Goal: Information Seeking & Learning: Compare options

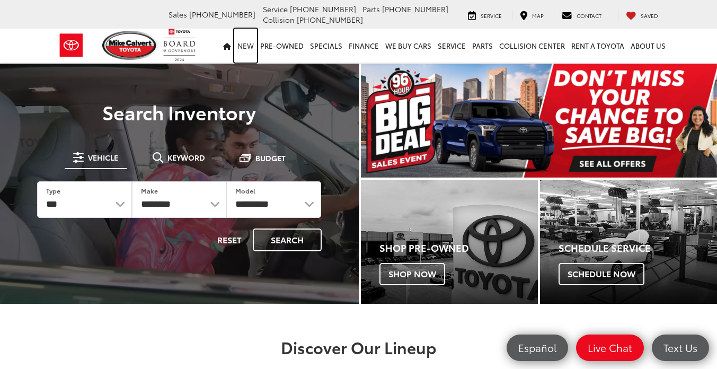
click at [254, 43] on link "New" at bounding box center [245, 46] width 23 height 34
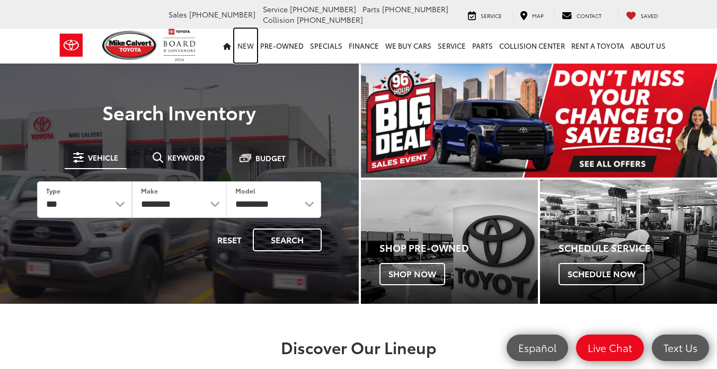
click at [249, 45] on link "New" at bounding box center [245, 46] width 23 height 34
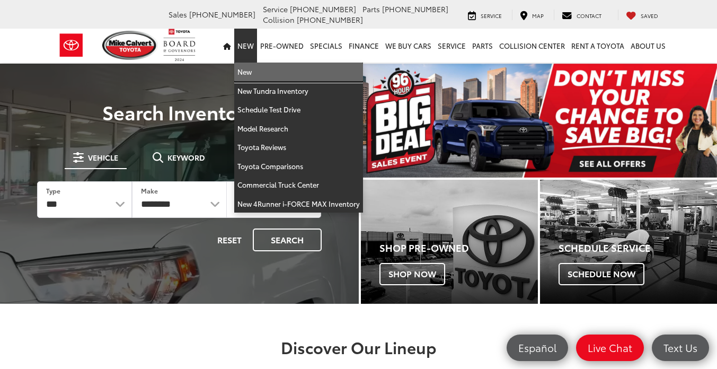
click at [256, 73] on link "New" at bounding box center [298, 72] width 129 height 19
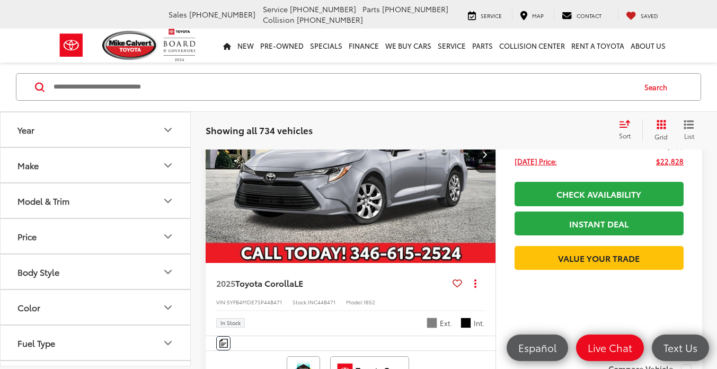
scroll to position [543, 0]
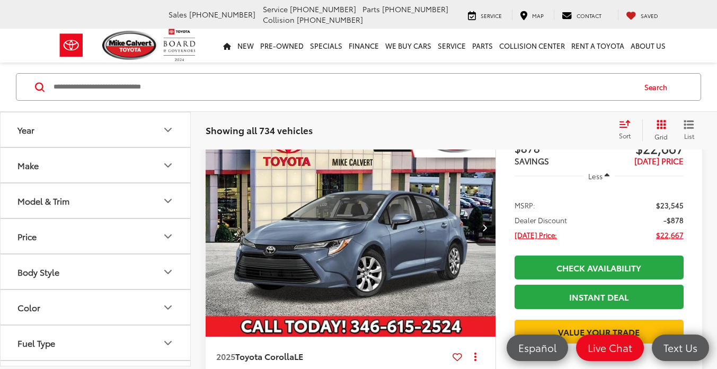
click at [166, 204] on icon "Model & Trim" at bounding box center [168, 200] width 13 height 13
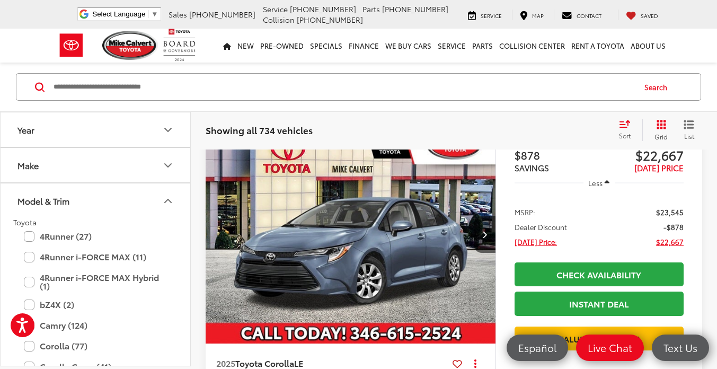
scroll to position [0, 0]
click at [38, 287] on label "4Runner i-FORCE MAX Hybrid (1)" at bounding box center [95, 281] width 143 height 27
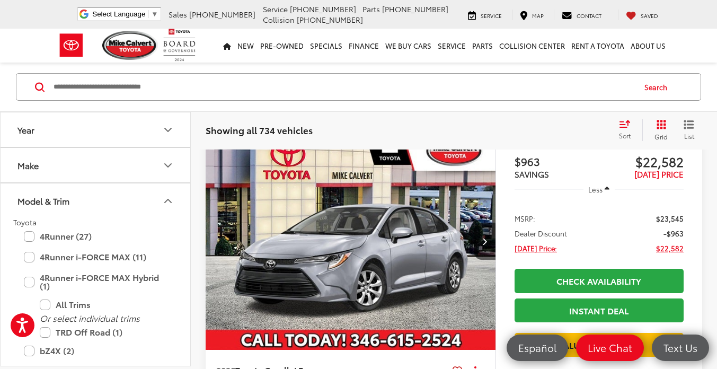
scroll to position [140, 0]
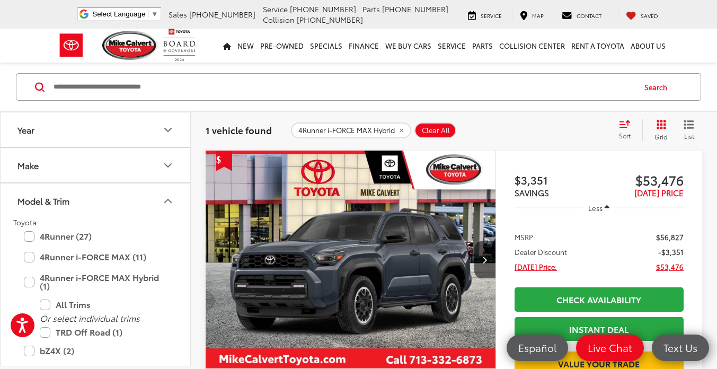
click at [52, 304] on label "All Trims" at bounding box center [103, 304] width 127 height 19
click at [49, 333] on label "TRD Off Road (1)" at bounding box center [103, 332] width 127 height 19
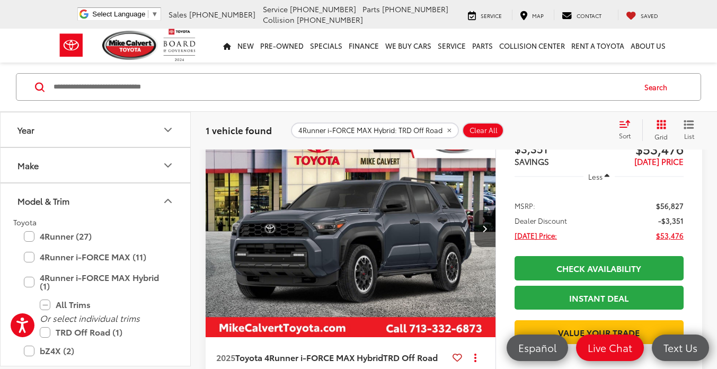
scroll to position [172, 0]
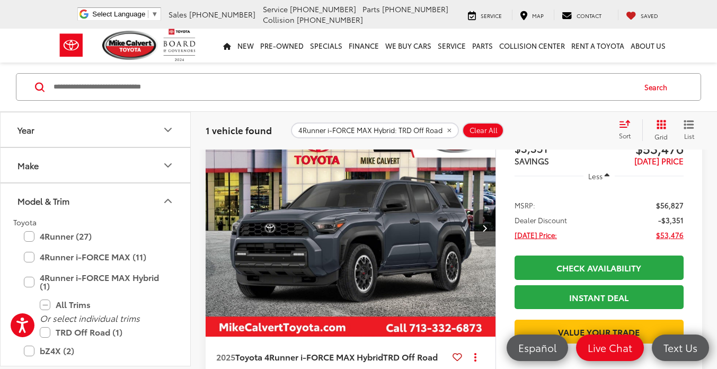
click at [378, 241] on img "2025 Toyota 4Runner i-FORCE MAX Hybrid TRD Off Road 0" at bounding box center [350, 228] width 291 height 218
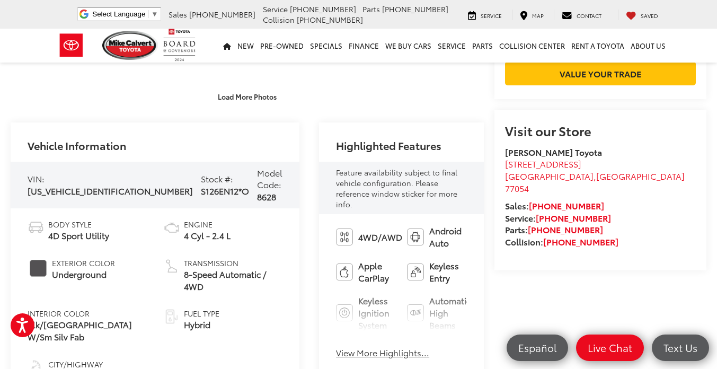
scroll to position [337, 0]
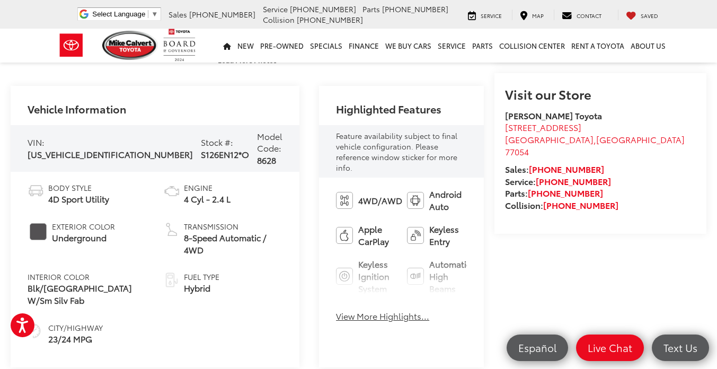
click at [336, 310] on button "View More Highlights..." at bounding box center [382, 316] width 93 height 12
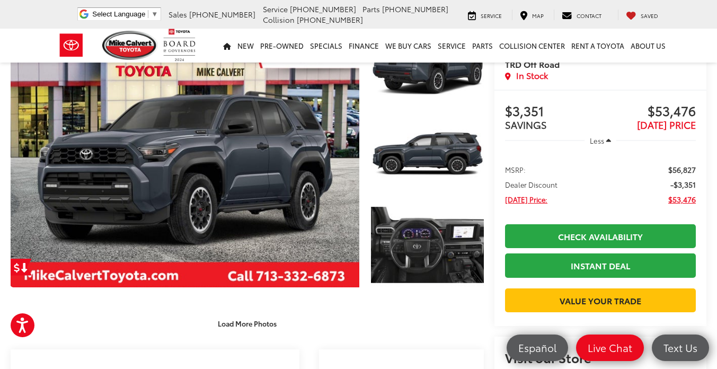
scroll to position [0, 0]
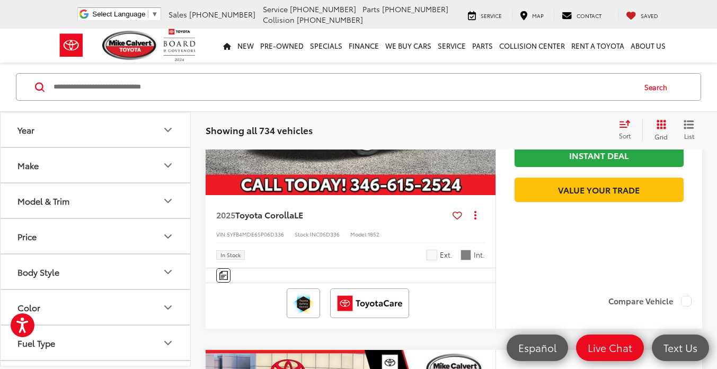
scroll to position [2230, 0]
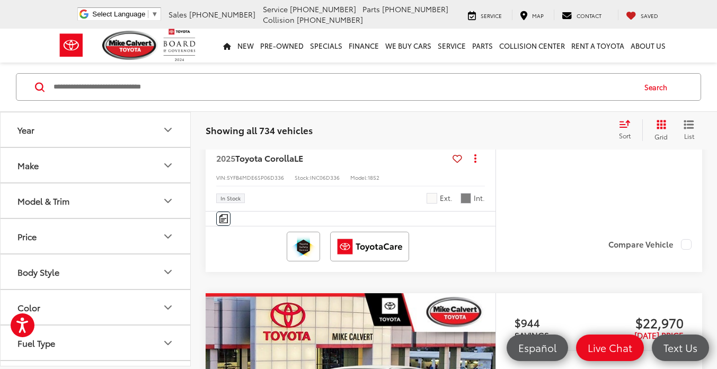
click at [494, 219] on div "Features Bluetooth® Android Auto Apple CarPlay Keyless Entry Wi-Fi Hotspot Auto…" at bounding box center [351, 218] width 290 height 14
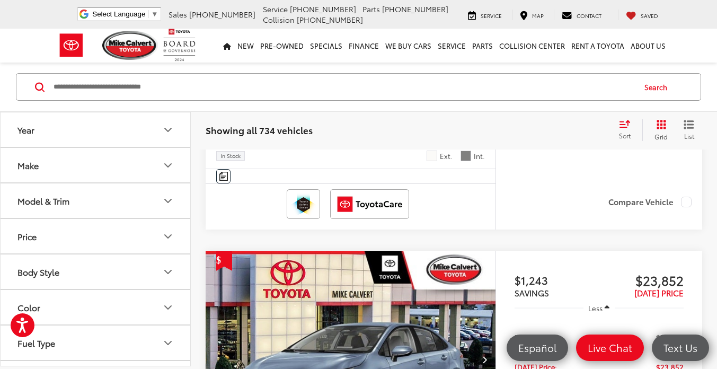
scroll to position [0, 0]
click at [174, 200] on icon "Model & Trim" at bounding box center [168, 200] width 13 height 13
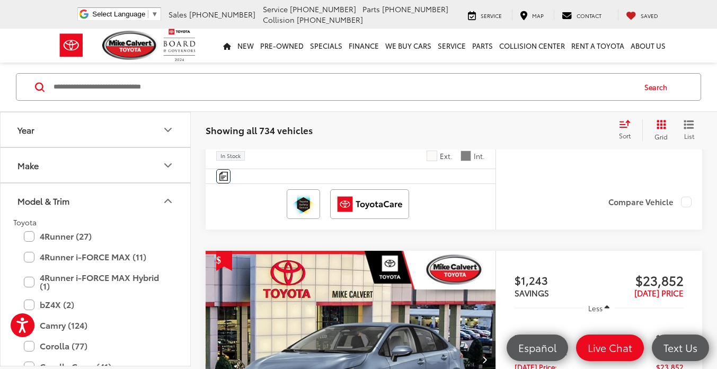
click at [33, 236] on label "4Runner (27)" at bounding box center [95, 236] width 143 height 19
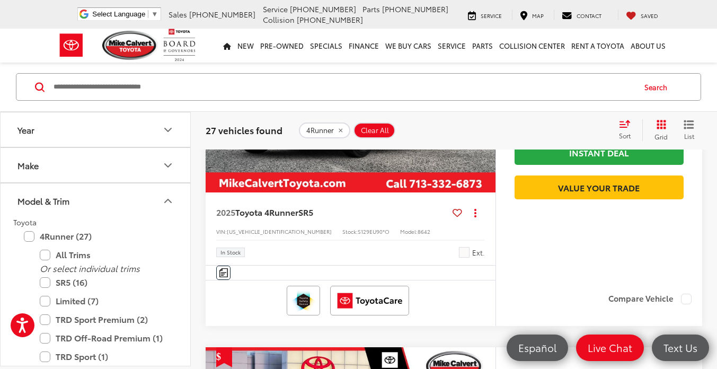
scroll to position [717, 0]
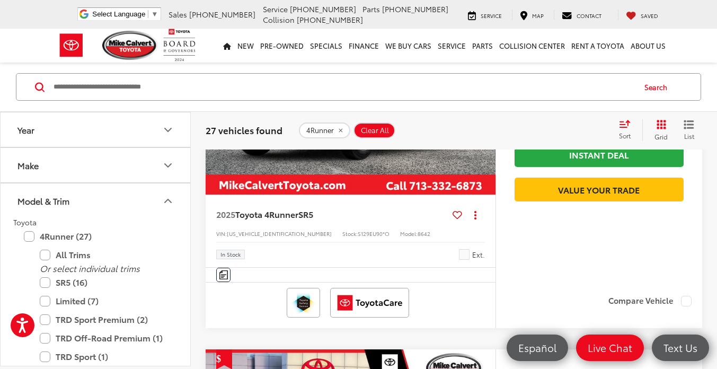
click at [111, 180] on button "Make" at bounding box center [96, 165] width 191 height 34
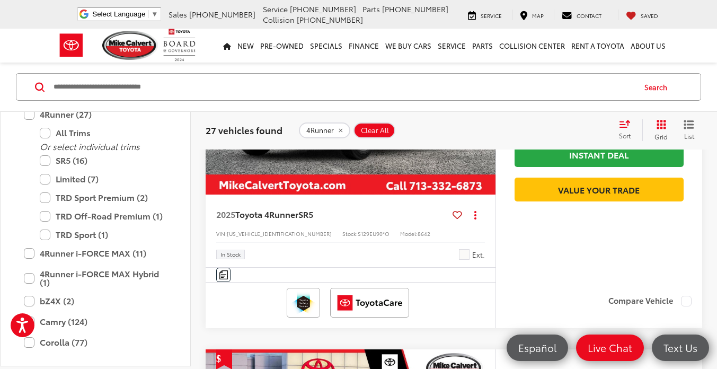
scroll to position [166, 0]
click at [45, 243] on label "TRD Sport (1)" at bounding box center [103, 233] width 127 height 19
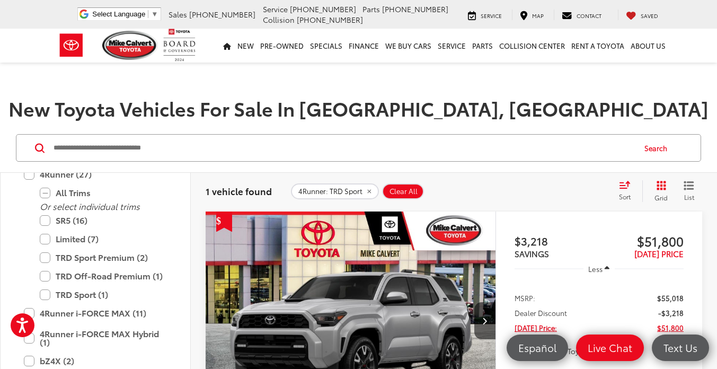
scroll to position [154, 0]
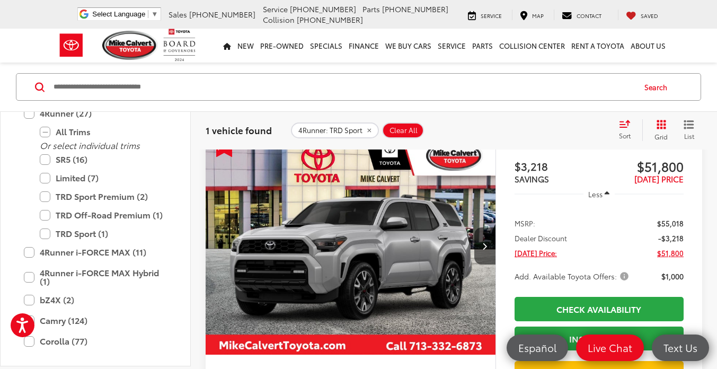
click at [366, 240] on img "2025 Toyota 4Runner TRD Sport 0" at bounding box center [350, 246] width 291 height 218
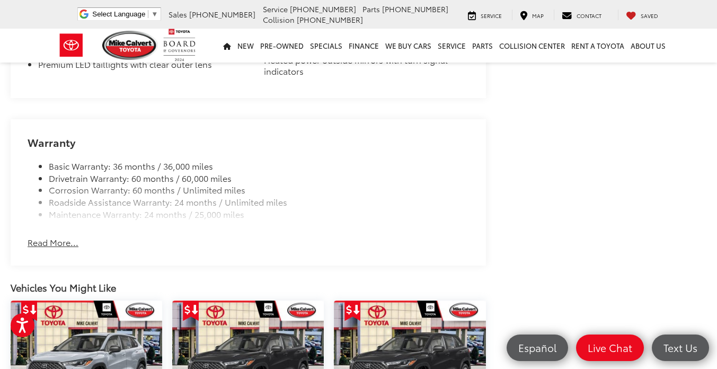
scroll to position [1249, 0]
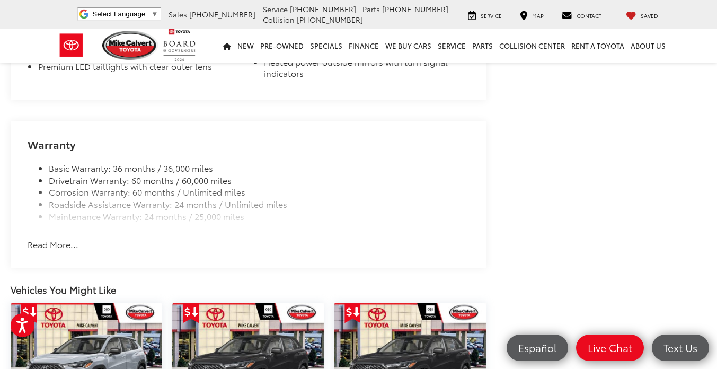
click at [50, 251] on button "Read More..." at bounding box center [53, 244] width 51 height 12
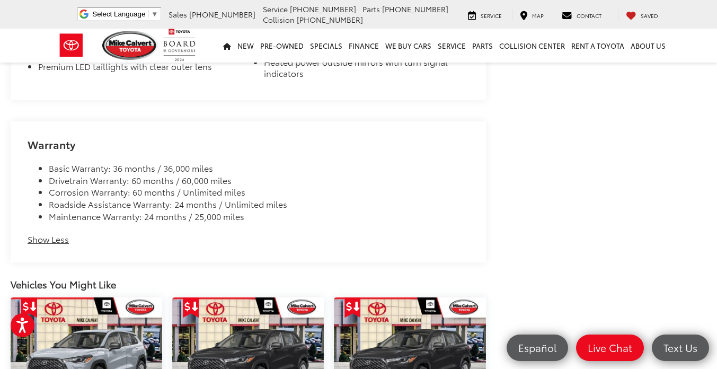
scroll to position [1247, 0]
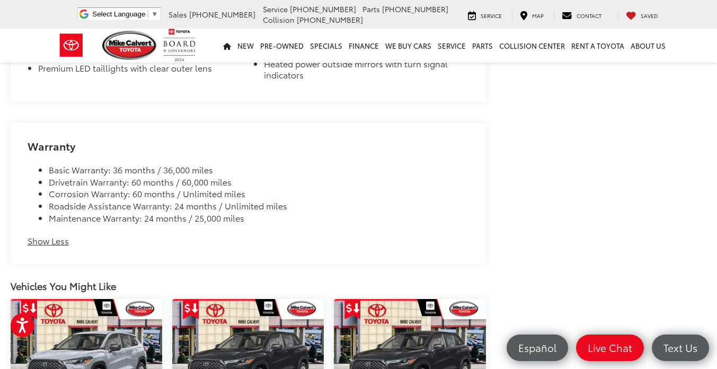
click at [53, 247] on button "Show Less" at bounding box center [48, 241] width 41 height 12
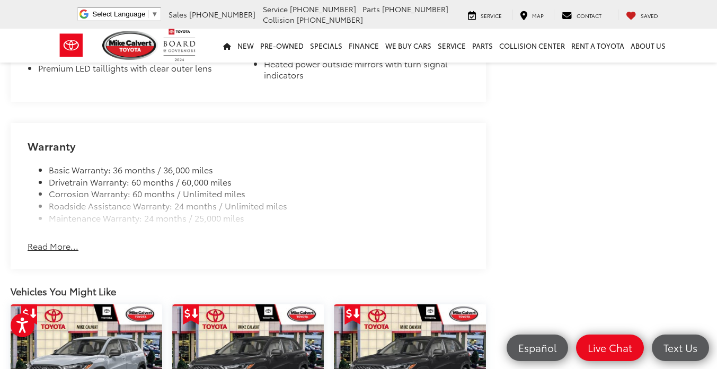
click at [65, 252] on button "Read More..." at bounding box center [53, 246] width 51 height 12
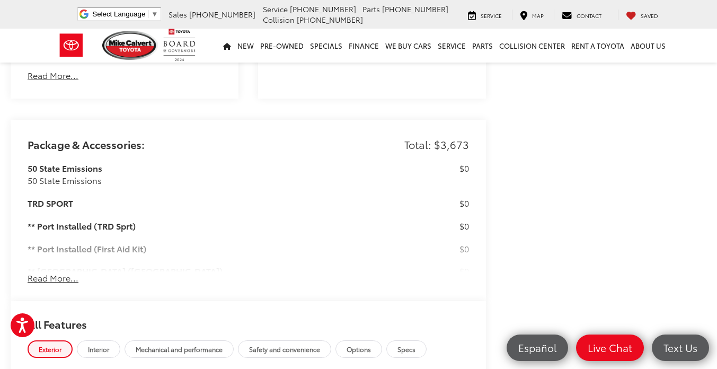
click at [438, 186] on div "50 State Emissions 50 State Emissions $0" at bounding box center [248, 174] width 441 height 24
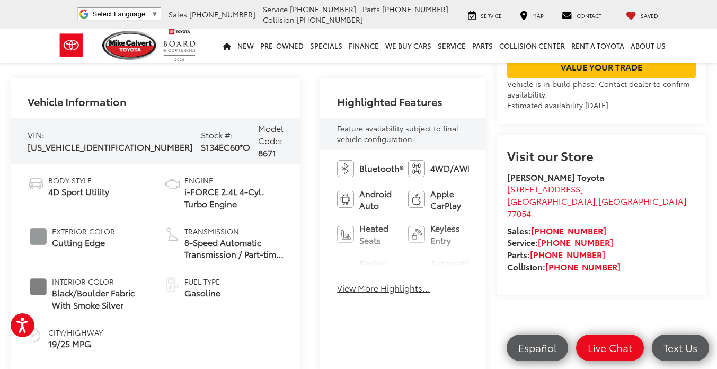
scroll to position [345, 0]
click at [337, 282] on button "View More Highlights..." at bounding box center [383, 288] width 93 height 12
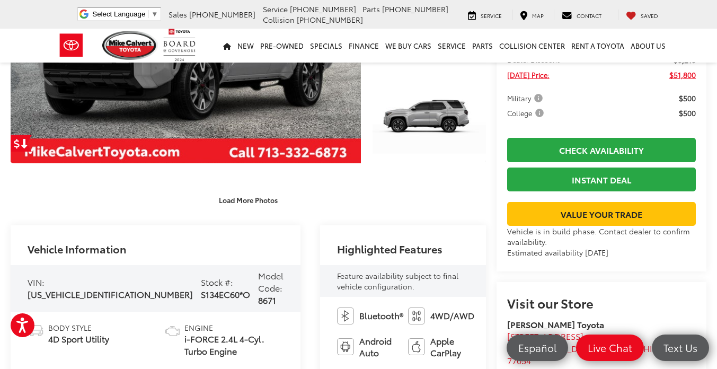
scroll to position [0, 0]
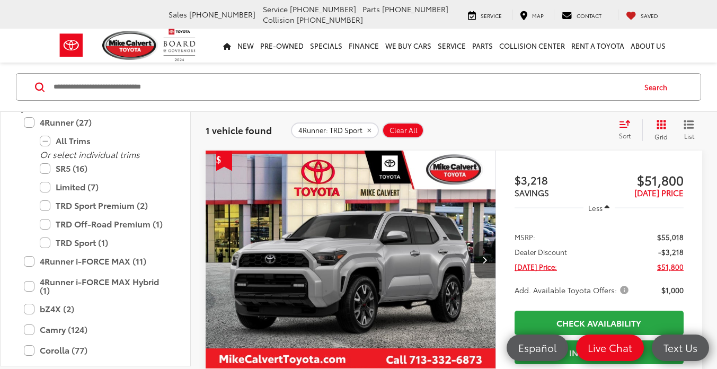
scroll to position [140, 0]
click at [48, 244] on label "TRD Sport (1)" at bounding box center [103, 242] width 127 height 19
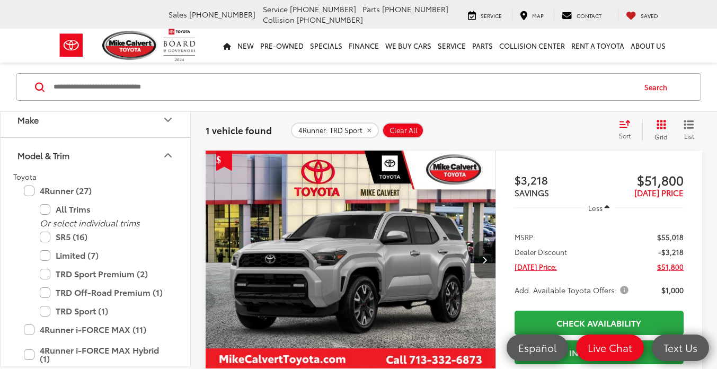
scroll to position [61, 0]
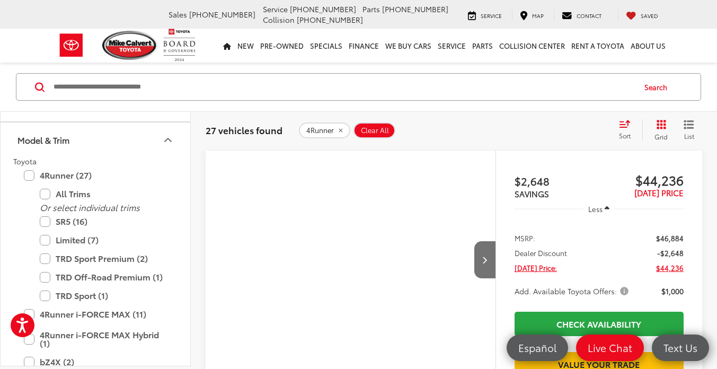
click at [45, 314] on label "4Runner i-FORCE MAX (11)" at bounding box center [95, 314] width 143 height 19
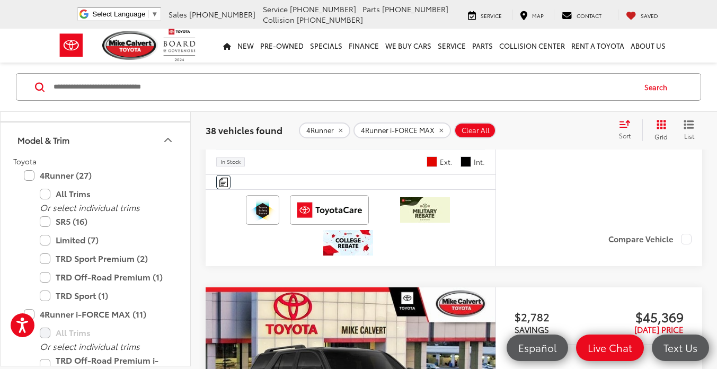
scroll to position [1567, 0]
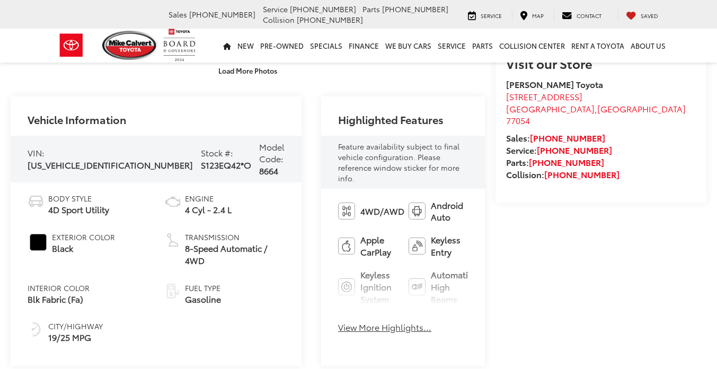
scroll to position [327, 0]
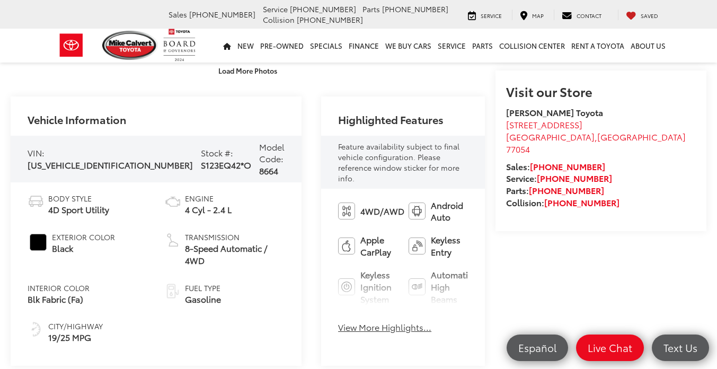
click at [338, 321] on button "View More Highlights..." at bounding box center [384, 327] width 93 height 12
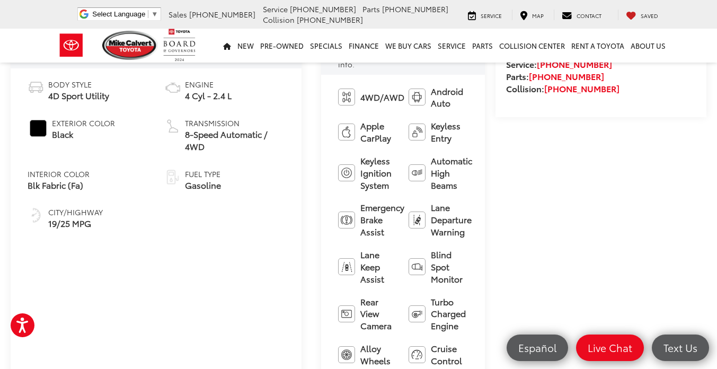
scroll to position [442, 0]
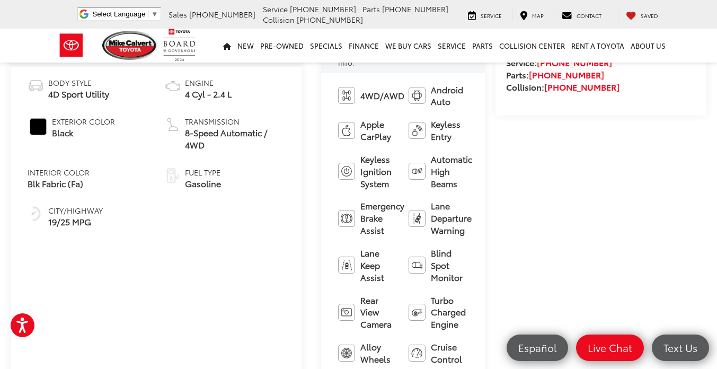
click at [209, 184] on div "Body Style 4D Sport Utility Exterior Color Black Interior Color Blk Fabric (Fa)…" at bounding box center [156, 158] width 291 height 183
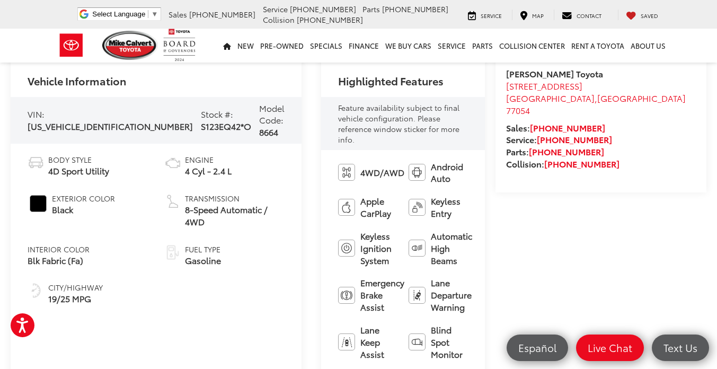
scroll to position [366, 0]
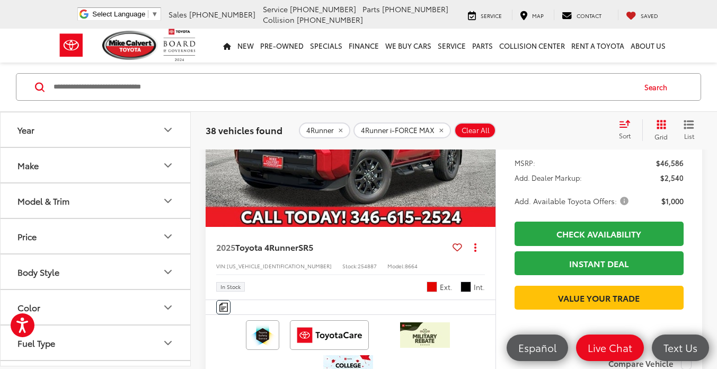
scroll to position [3152, 0]
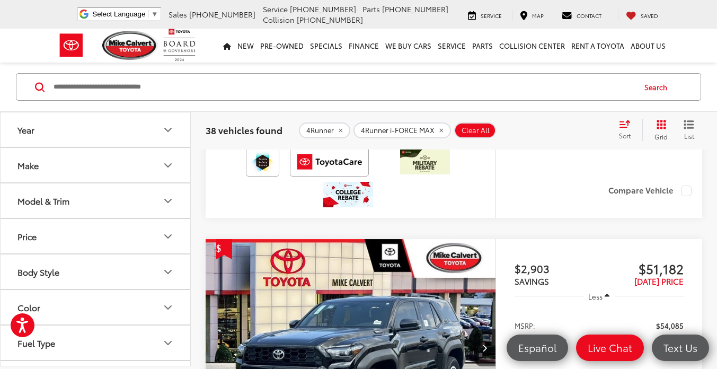
click at [290, 84] on input "Search by Make, Model, or Keyword" at bounding box center [343, 86] width 582 height 25
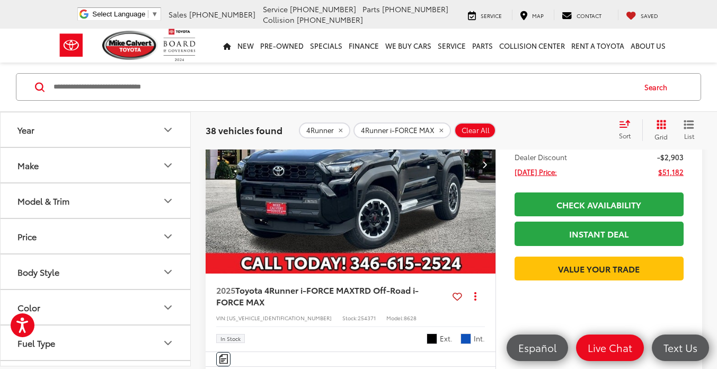
click at [341, 186] on img "2025 Toyota 4Runner i-FORCE MAX TRD Off-Road i-FORCE MAX 0" at bounding box center [350, 165] width 291 height 218
click at [343, 248] on img "2025 Toyota 4Runner i-FORCE MAX TRD Off-Road i-FORCE MAX 0" at bounding box center [350, 165] width 291 height 218
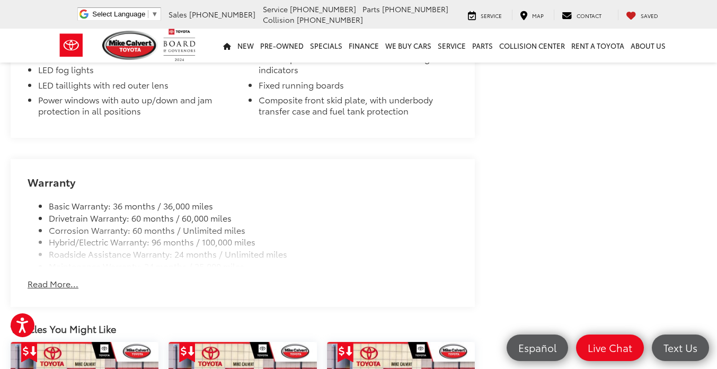
scroll to position [1227, 0]
click at [58, 282] on button "Read More..." at bounding box center [53, 284] width 51 height 12
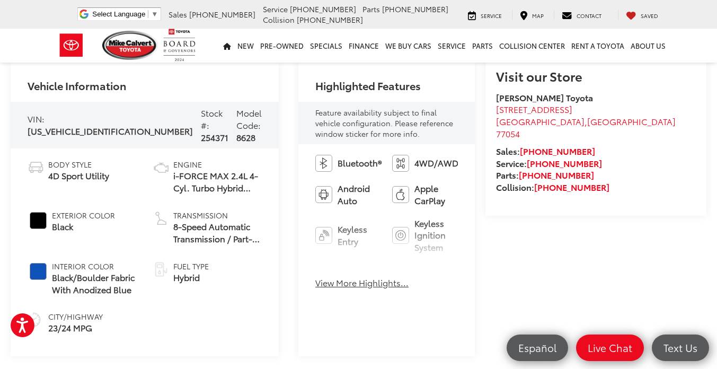
scroll to position [352, 0]
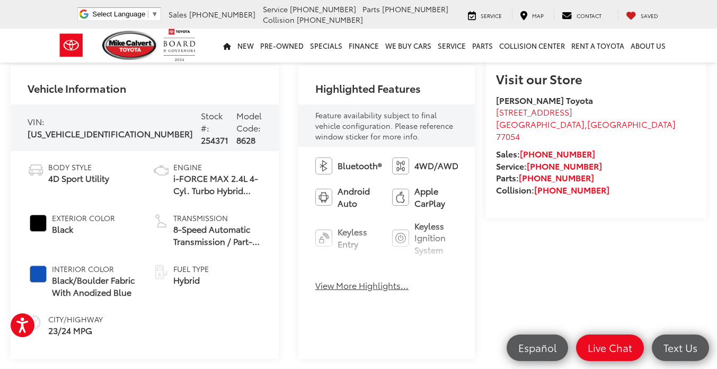
click at [326, 286] on button "View More Highlights..." at bounding box center [361, 285] width 93 height 12
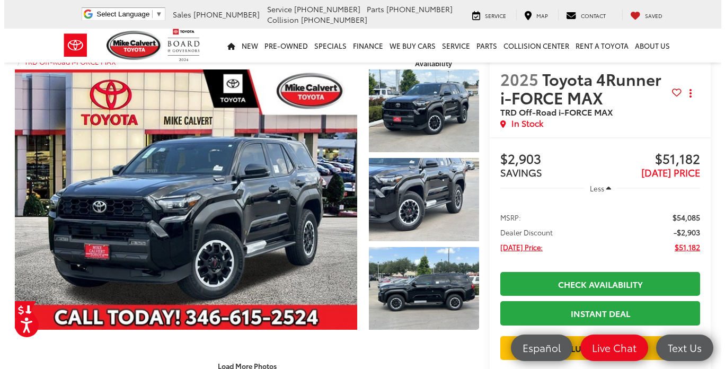
scroll to position [25, 0]
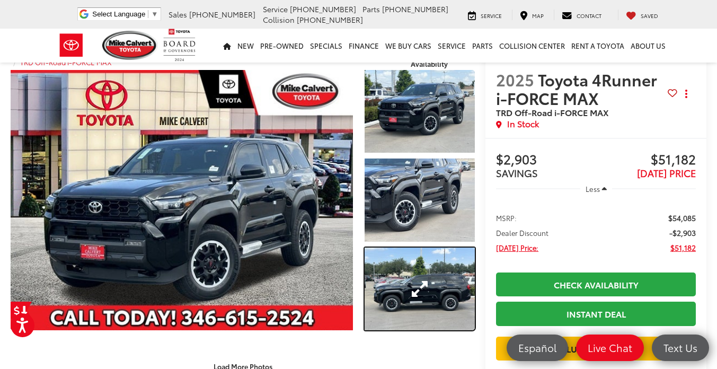
click at [416, 277] on link "Expand Photo 3" at bounding box center [419, 288] width 111 height 83
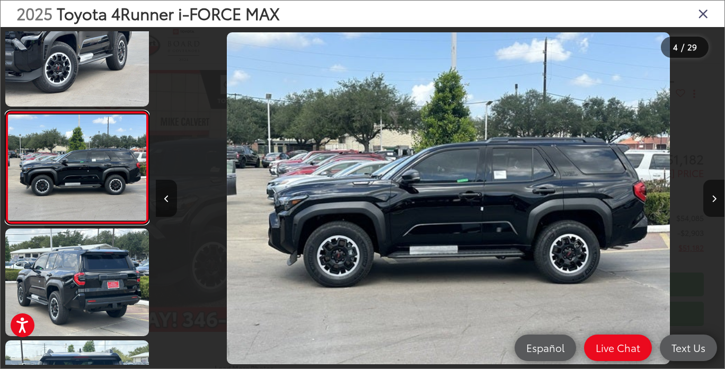
scroll to position [0, 1705]
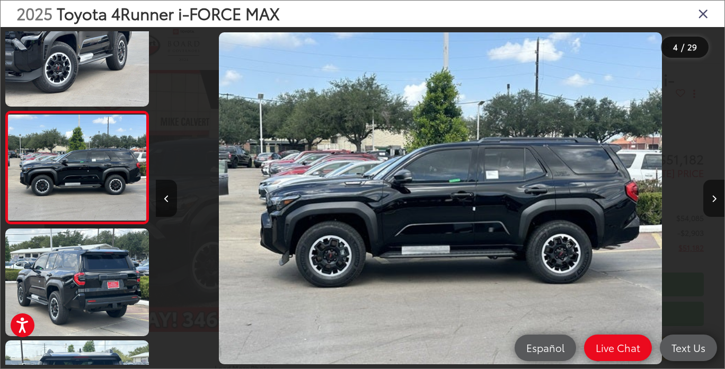
click at [710, 206] on button "Next image" at bounding box center [713, 198] width 21 height 37
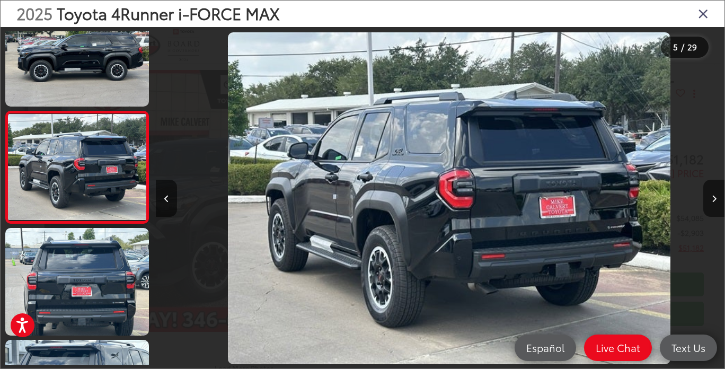
scroll to position [0, 2273]
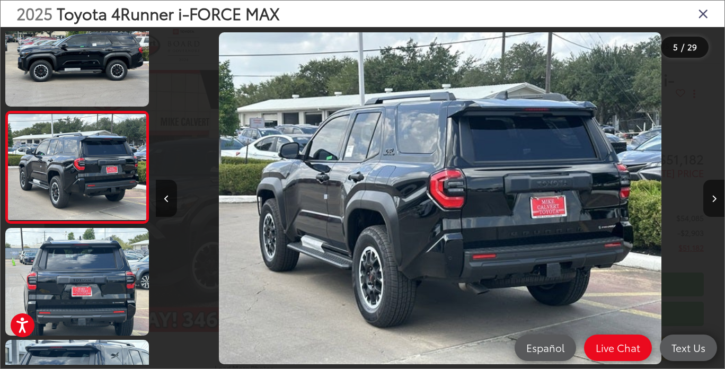
click at [709, 206] on button "Next image" at bounding box center [713, 198] width 21 height 37
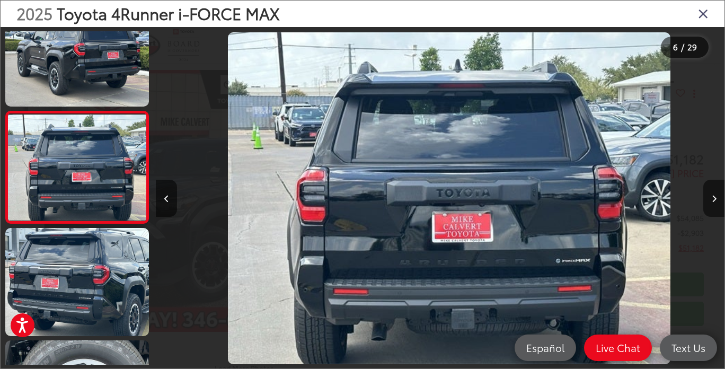
scroll to position [0, 2841]
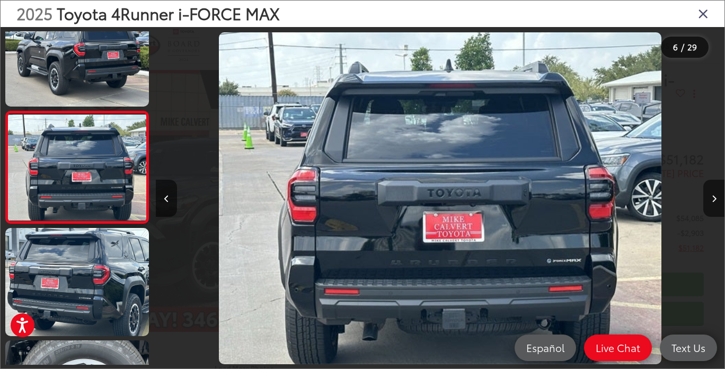
click at [708, 207] on button "Next image" at bounding box center [713, 198] width 21 height 37
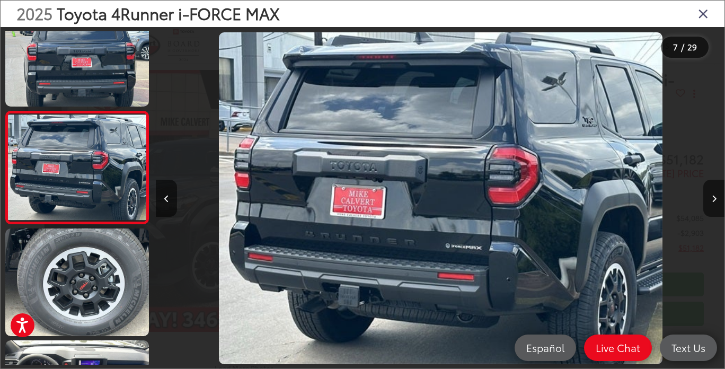
scroll to position [0, 3410]
click at [712, 202] on icon "Next image" at bounding box center [713, 198] width 5 height 7
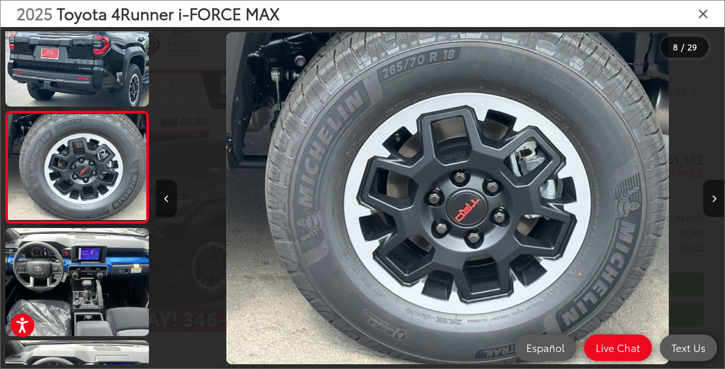
scroll to position [0, 3978]
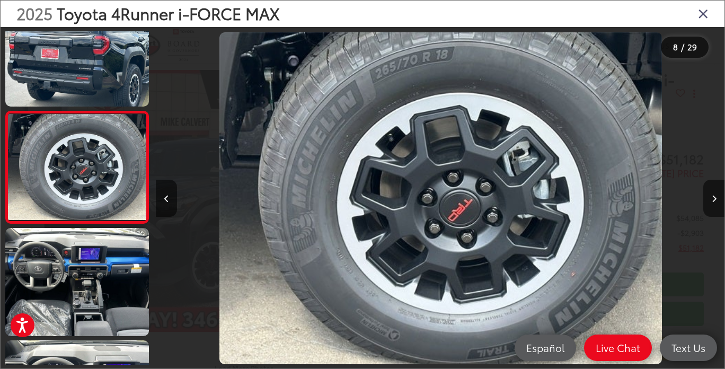
click at [716, 192] on button "Next image" at bounding box center [713, 198] width 21 height 37
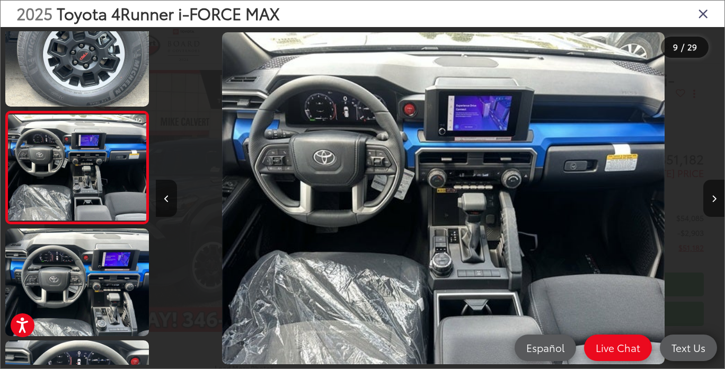
scroll to position [0, 4546]
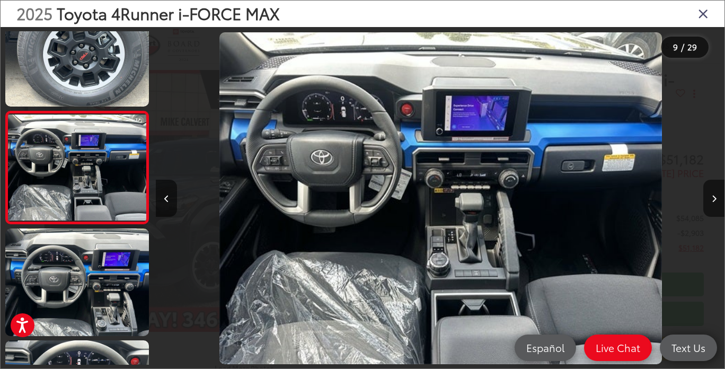
click at [716, 200] on icon "Next image" at bounding box center [713, 198] width 5 height 7
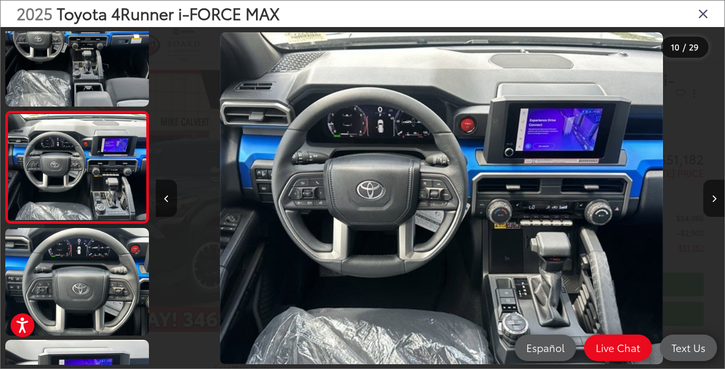
scroll to position [0, 5114]
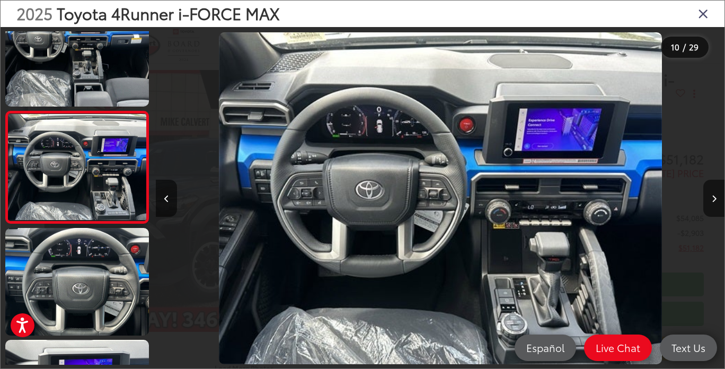
click at [715, 201] on icon "Next image" at bounding box center [713, 198] width 5 height 7
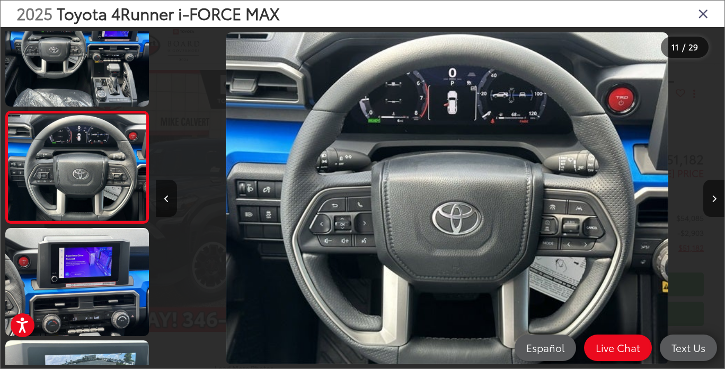
scroll to position [0, 5683]
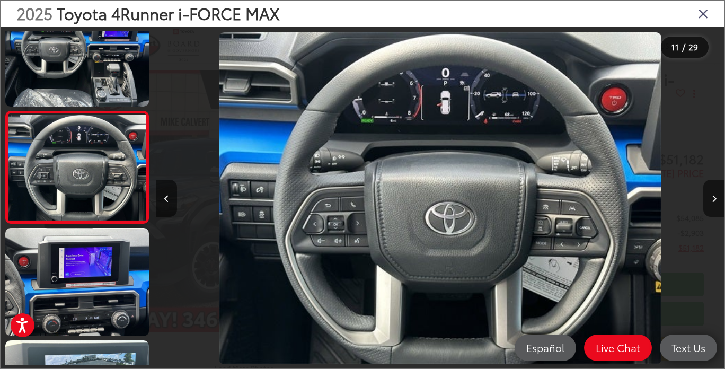
click at [714, 199] on icon "Next image" at bounding box center [713, 198] width 5 height 7
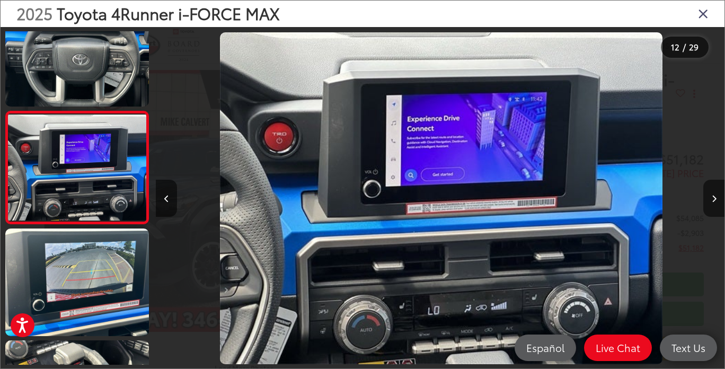
scroll to position [0, 6251]
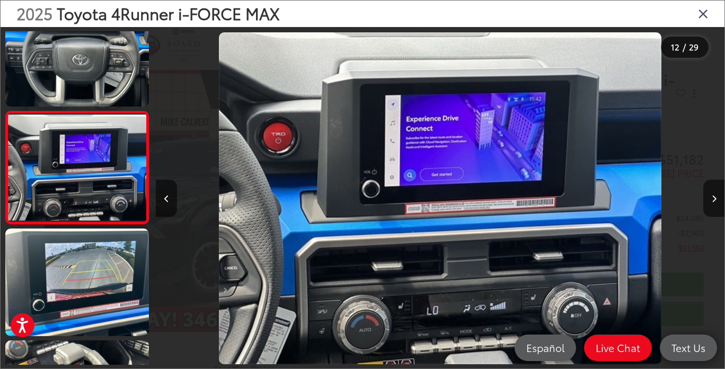
click at [704, 200] on button "Next image" at bounding box center [713, 198] width 21 height 37
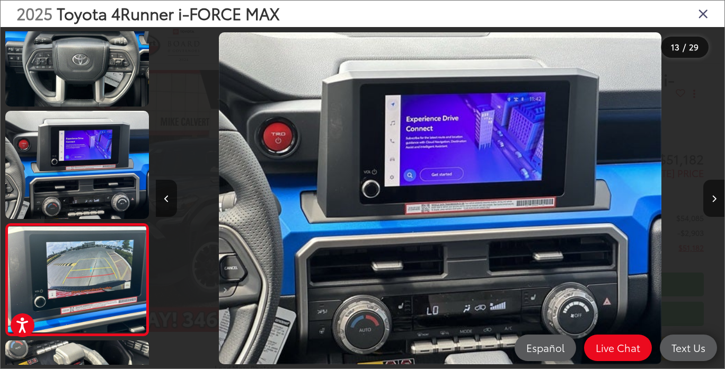
scroll to position [0, 0]
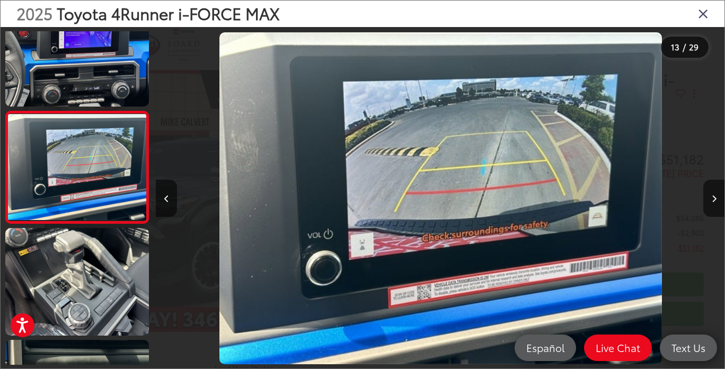
click at [714, 207] on button "Next image" at bounding box center [713, 198] width 21 height 37
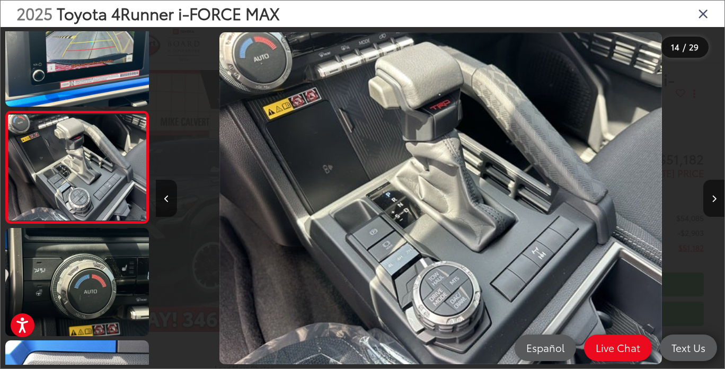
click at [714, 201] on icon "Next image" at bounding box center [713, 198] width 5 height 7
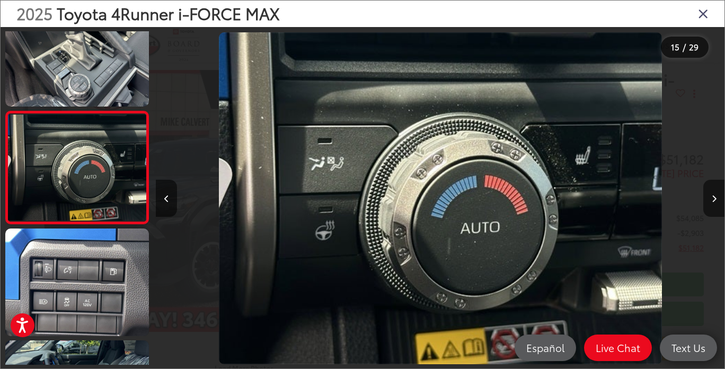
click at [711, 197] on icon "Next image" at bounding box center [713, 198] width 5 height 7
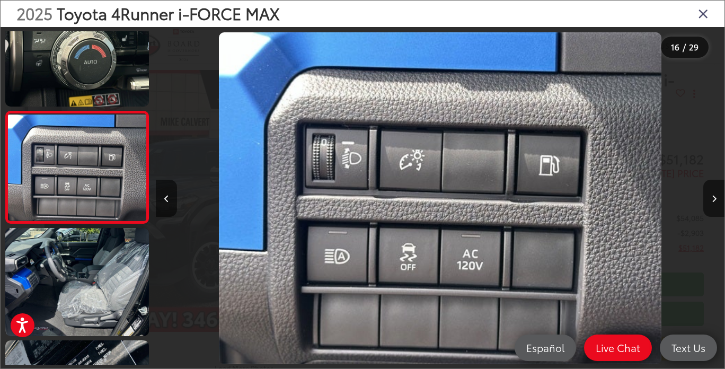
click at [714, 199] on icon "Next image" at bounding box center [713, 198] width 5 height 7
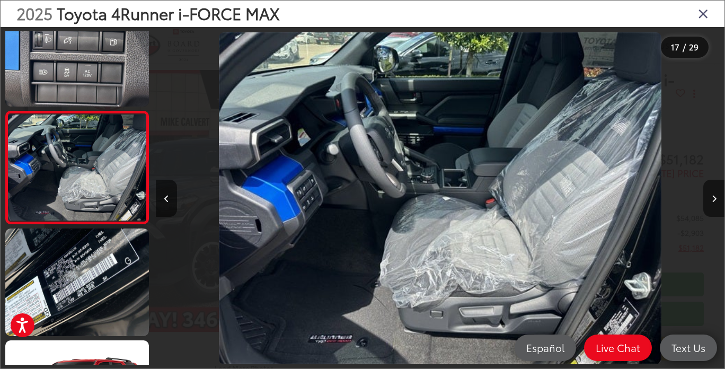
click at [709, 193] on button "Next image" at bounding box center [713, 198] width 21 height 37
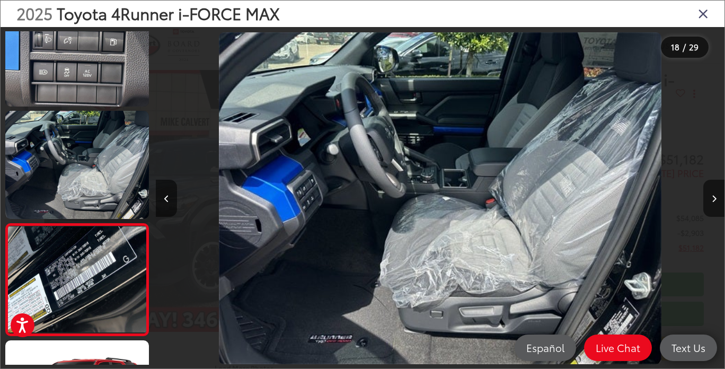
click at [714, 199] on icon "Next image" at bounding box center [713, 198] width 5 height 7
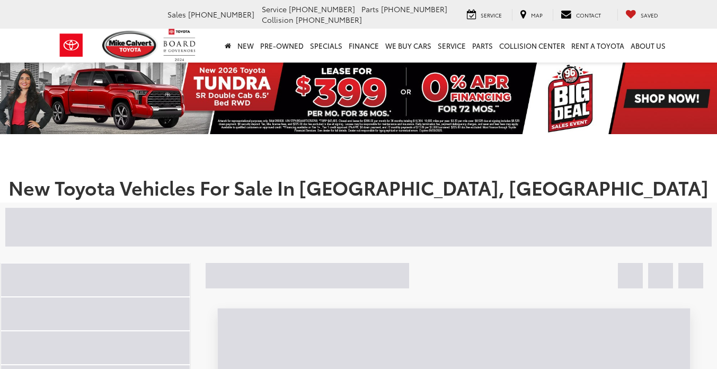
scroll to position [129, 0]
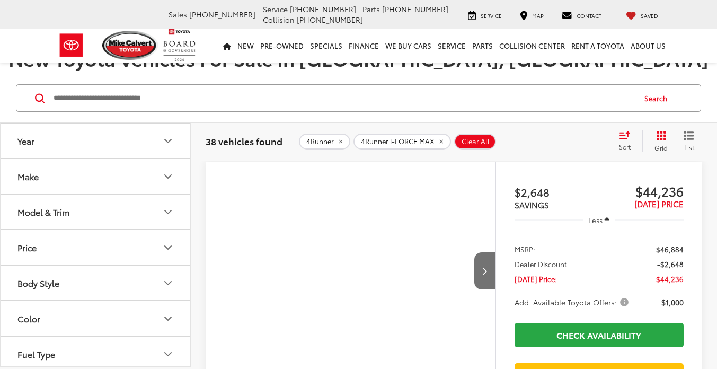
click at [171, 218] on button "Model & Trim" at bounding box center [96, 211] width 191 height 34
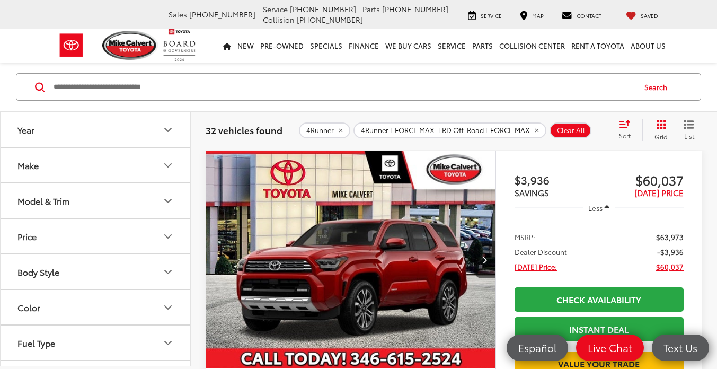
scroll to position [1160, 0]
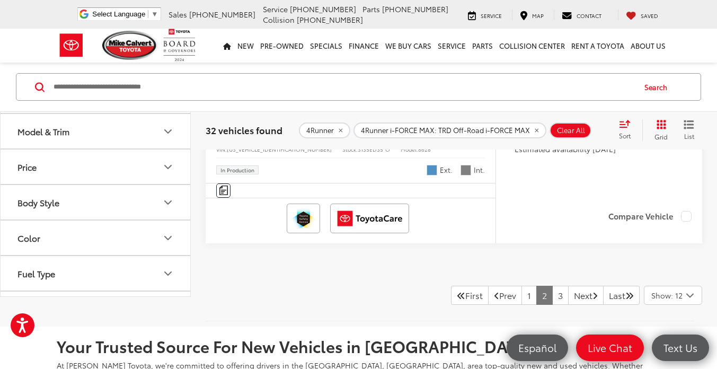
scroll to position [4856, 0]
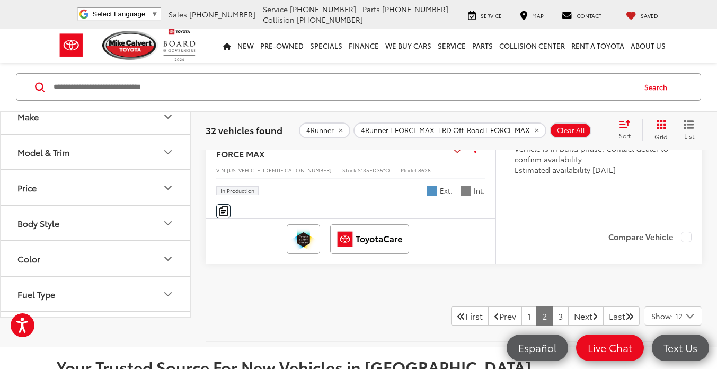
click at [264, 126] on img "2025 Toyota 4Runner i-FORCE MAX TRD Off-Road i-FORCE MAX 0" at bounding box center [350, 17] width 291 height 218
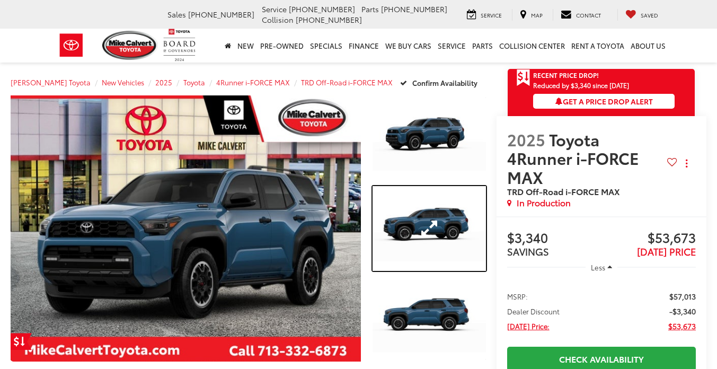
click at [416, 205] on link "Expand Photo 2" at bounding box center [428, 228] width 113 height 85
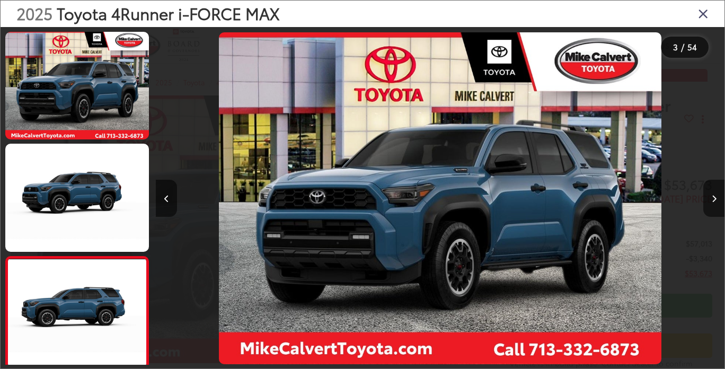
click at [714, 199] on icon "Next image" at bounding box center [713, 198] width 5 height 7
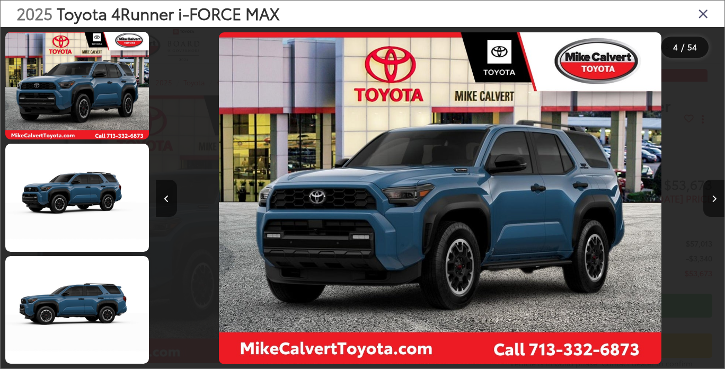
click at [714, 199] on icon "Next image" at bounding box center [713, 198] width 5 height 7
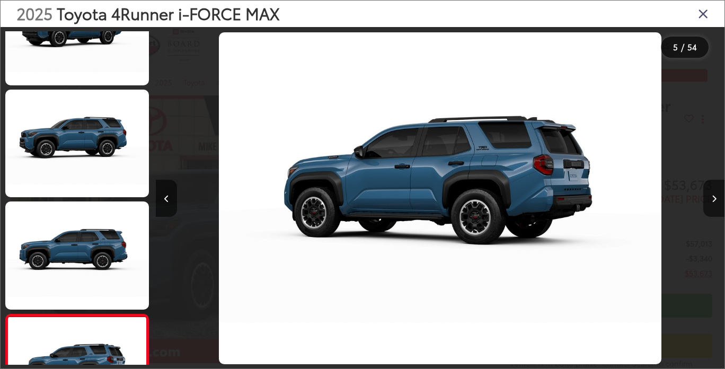
click at [712, 191] on button "Next image" at bounding box center [713, 198] width 21 height 37
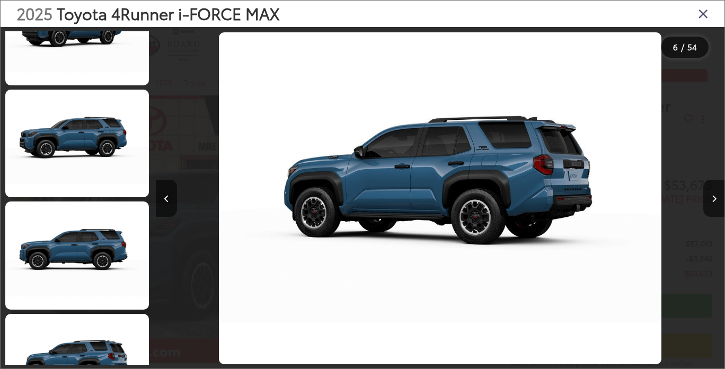
click at [714, 199] on icon "Next image" at bounding box center [713, 198] width 5 height 7
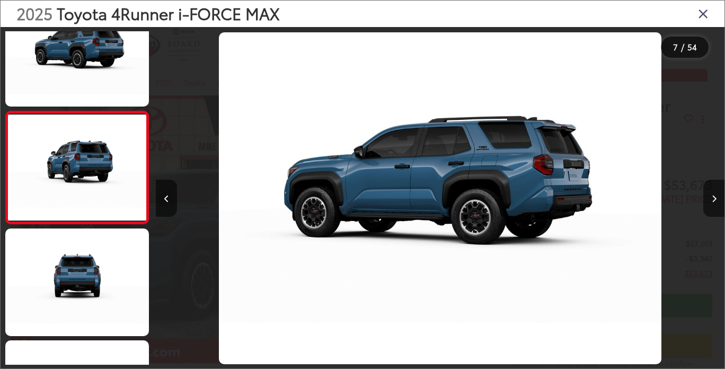
scroll to position [0, 3410]
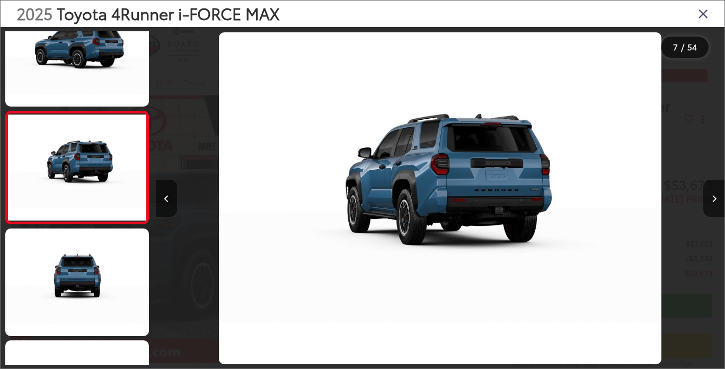
click at [709, 191] on button "Next image" at bounding box center [713, 198] width 21 height 37
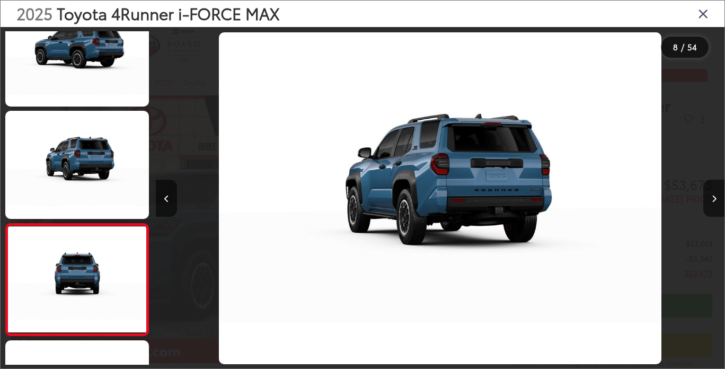
click at [713, 200] on icon "Next image" at bounding box center [713, 198] width 5 height 7
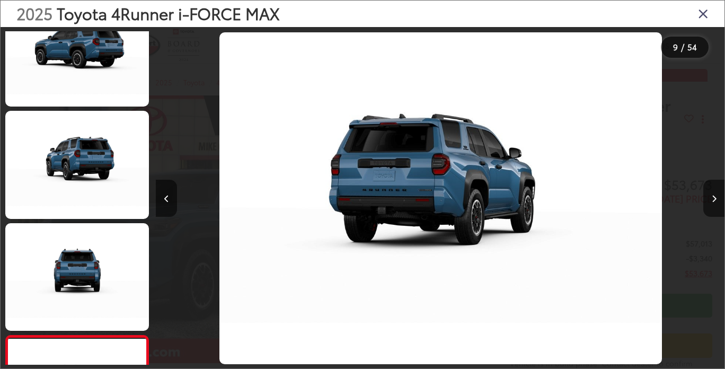
scroll to position [817, 0]
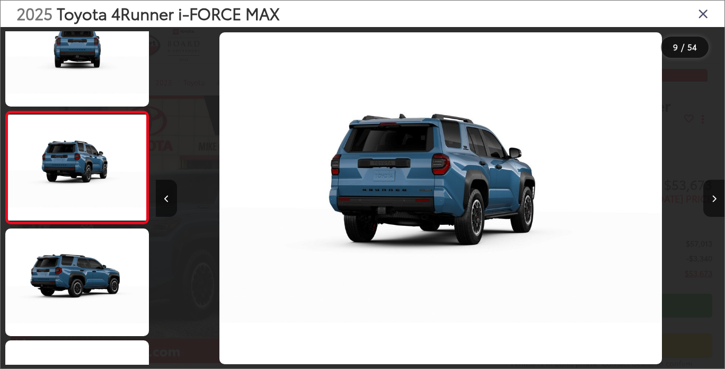
click at [714, 203] on button "Next image" at bounding box center [713, 198] width 21 height 37
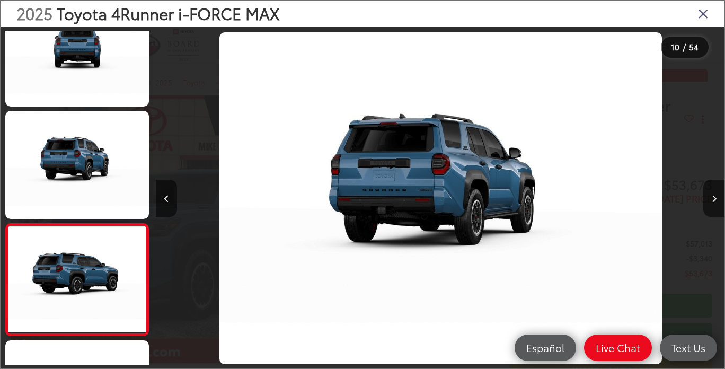
click at [714, 199] on icon "Next image" at bounding box center [713, 198] width 5 height 7
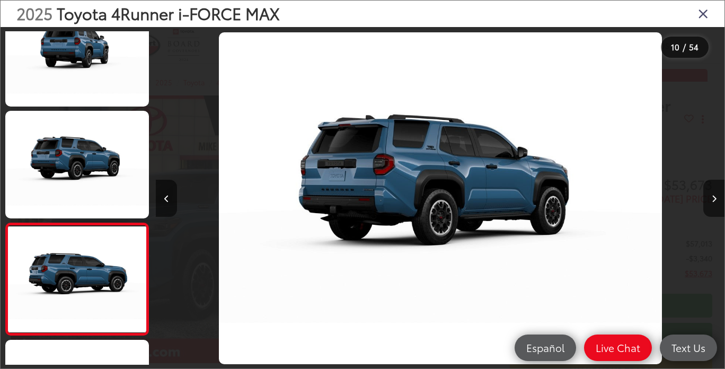
scroll to position [0, 0]
click at [712, 191] on button "Next image" at bounding box center [713, 198] width 21 height 37
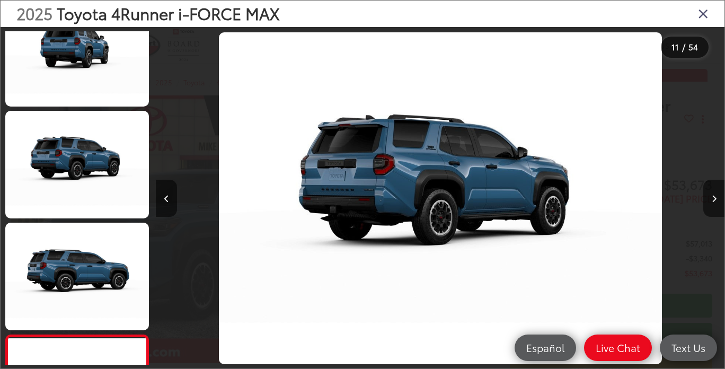
click at [710, 202] on button "Next image" at bounding box center [713, 198] width 21 height 37
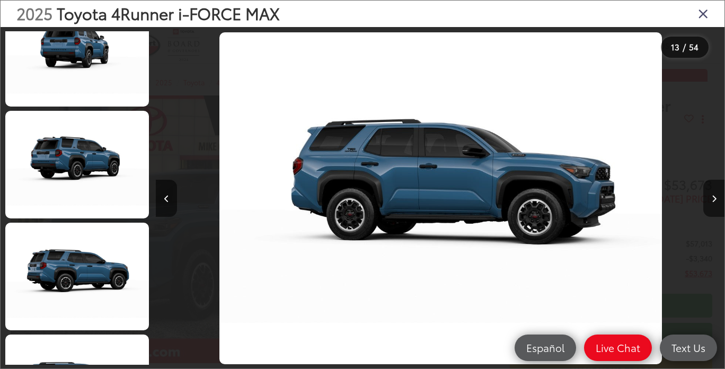
scroll to position [1265, 0]
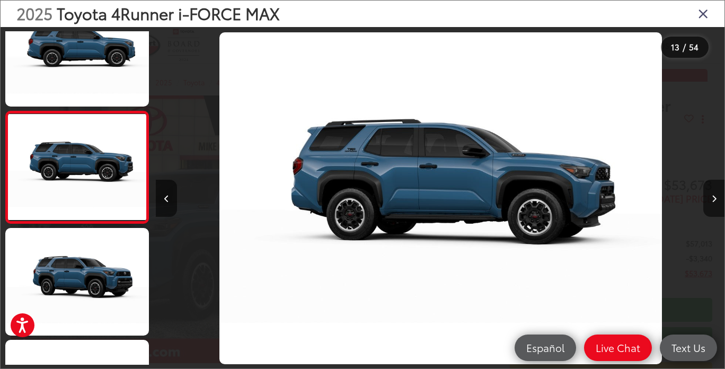
click at [711, 201] on icon "Next image" at bounding box center [713, 198] width 5 height 7
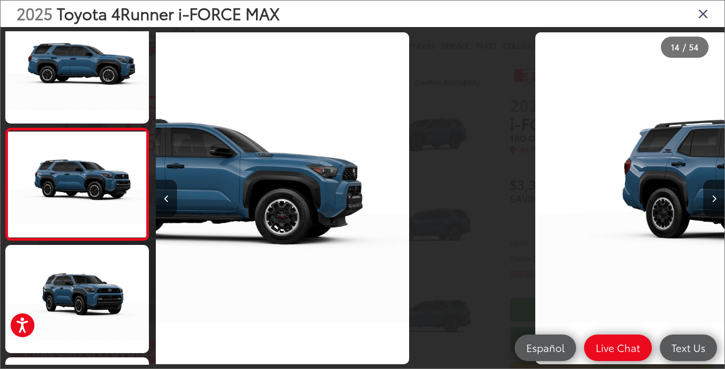
scroll to position [0, 7387]
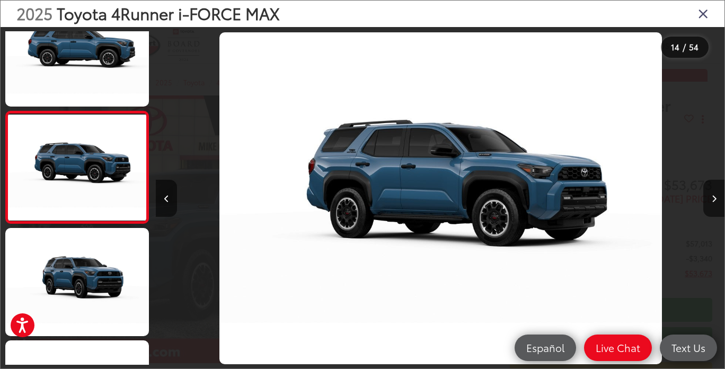
click at [714, 199] on icon "Next image" at bounding box center [713, 198] width 5 height 7
click at [715, 200] on icon "Next image" at bounding box center [713, 198] width 5 height 7
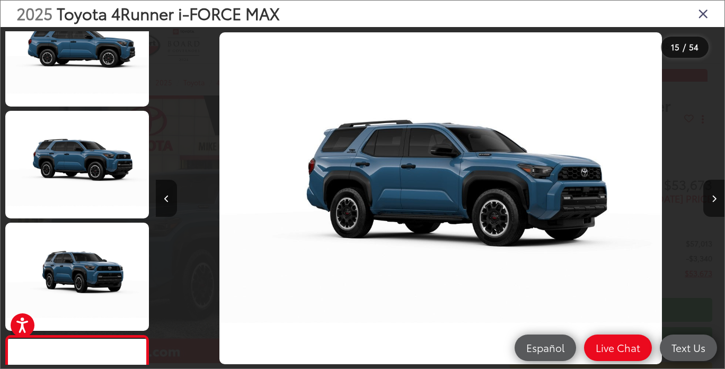
click at [716, 191] on button "Next image" at bounding box center [713, 198] width 21 height 37
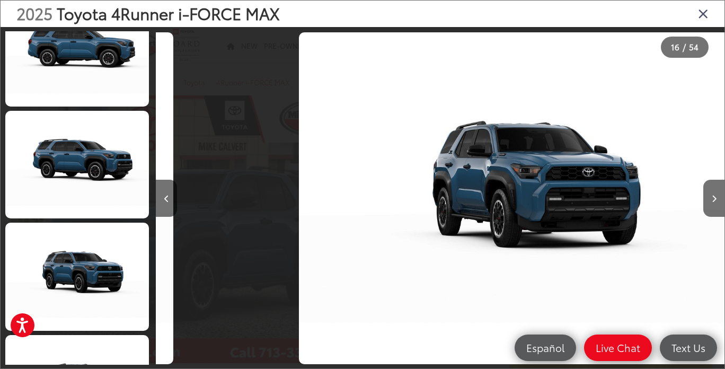
scroll to position [1594, 0]
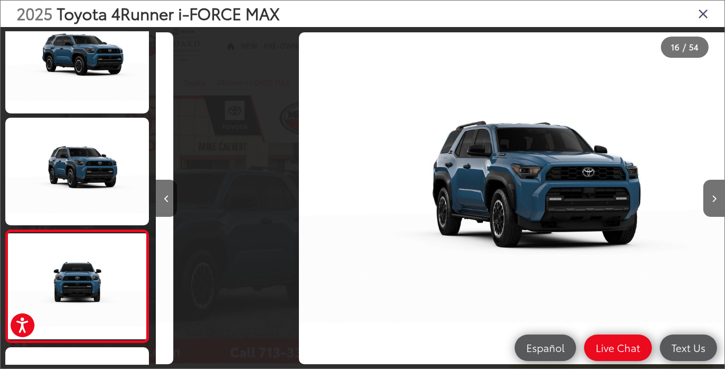
click at [710, 202] on button "Next image" at bounding box center [713, 198] width 21 height 37
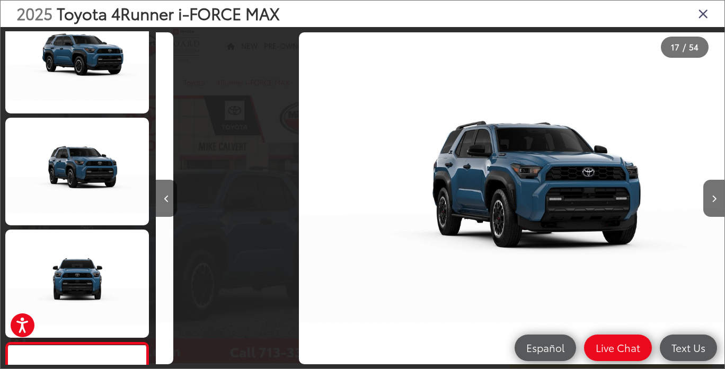
click at [714, 199] on icon "Next image" at bounding box center [713, 198] width 5 height 7
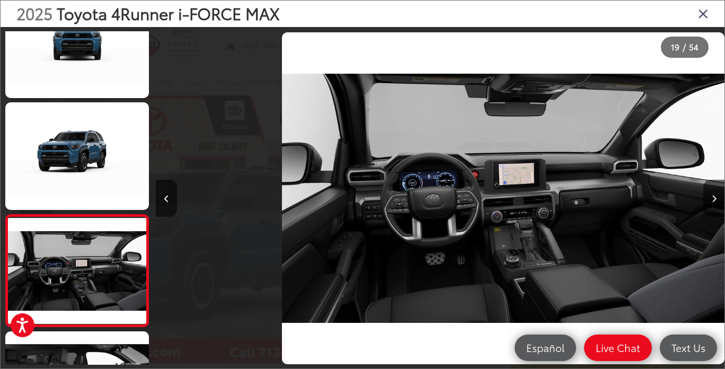
scroll to position [0, 10229]
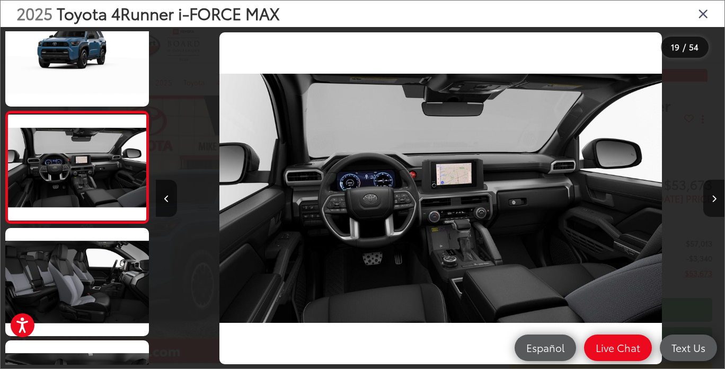
click at [713, 203] on button "Next image" at bounding box center [713, 198] width 21 height 37
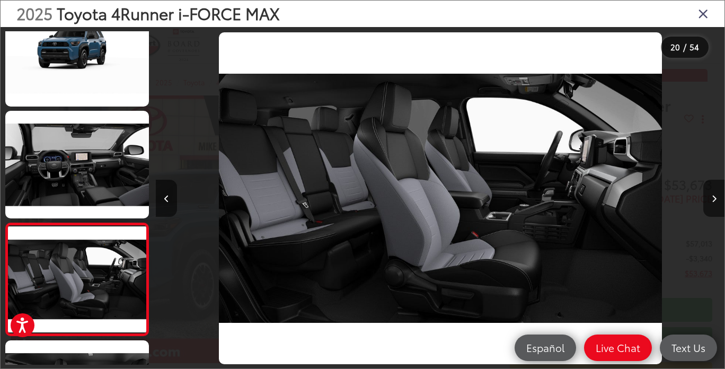
scroll to position [2048, 0]
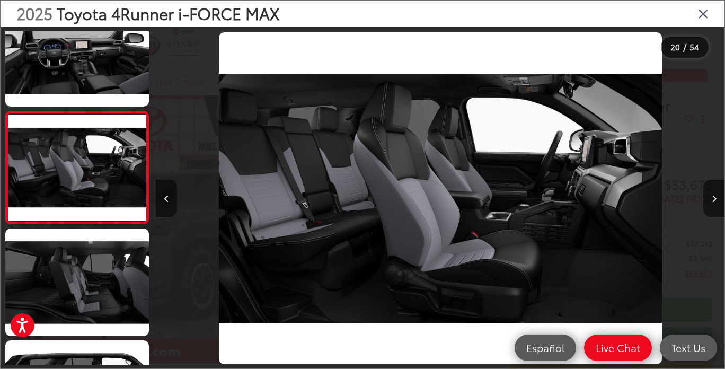
click at [709, 204] on button "Next image" at bounding box center [713, 198] width 21 height 37
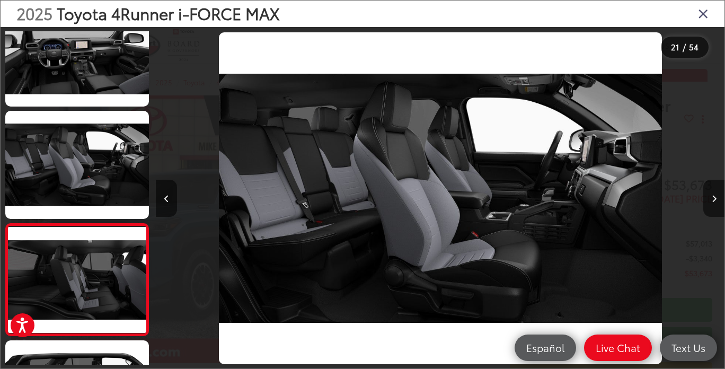
scroll to position [2161, 0]
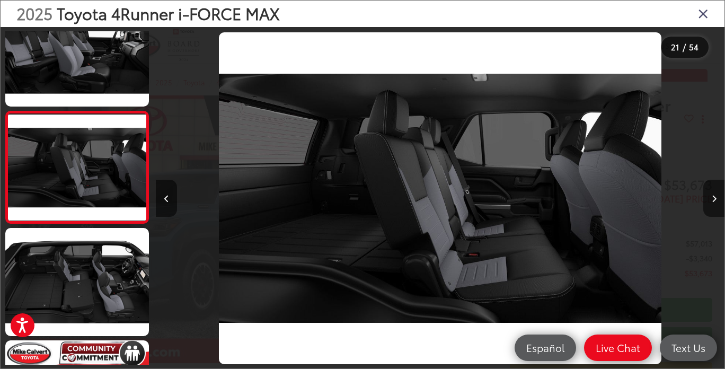
click at [712, 207] on button "Next image" at bounding box center [713, 198] width 21 height 37
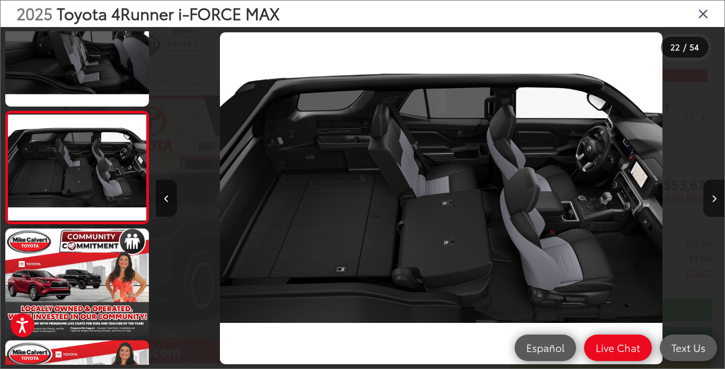
scroll to position [0, 11934]
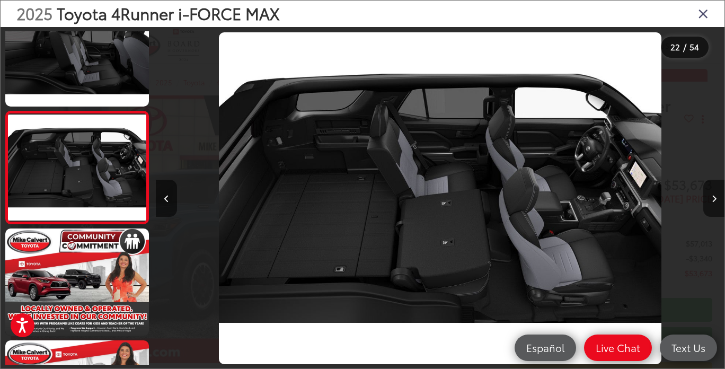
click at [710, 204] on button "Next image" at bounding box center [713, 198] width 21 height 37
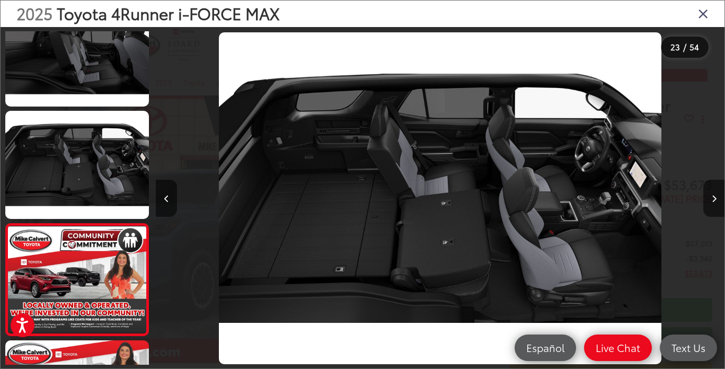
scroll to position [0, 0]
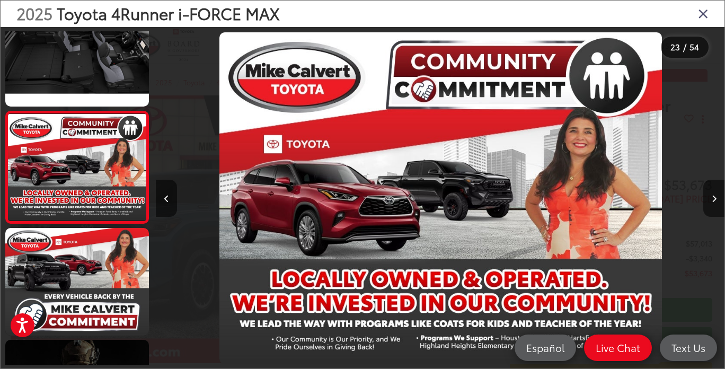
click at [166, 199] on icon "Previous image" at bounding box center [166, 198] width 5 height 7
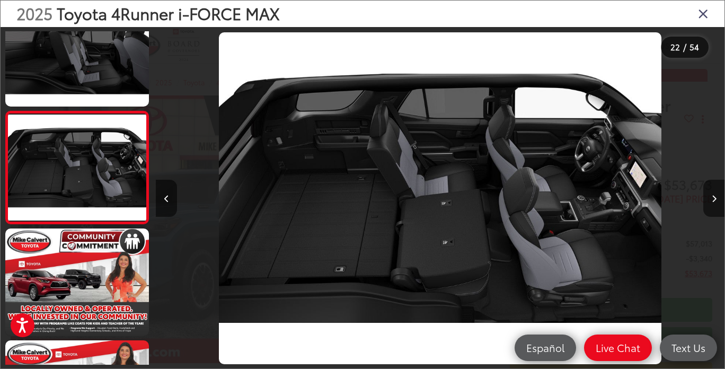
click at [716, 213] on button "Next image" at bounding box center [713, 198] width 21 height 37
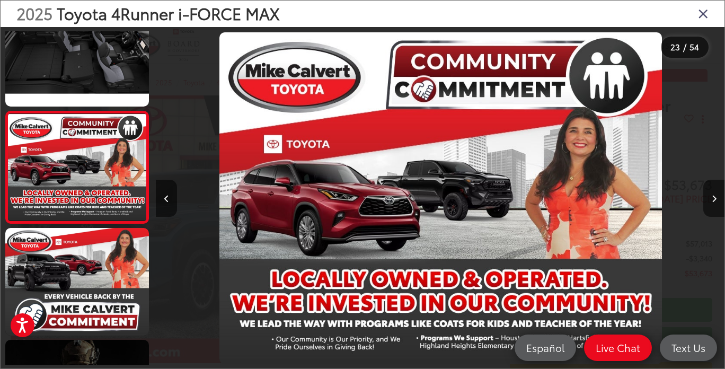
click at [712, 197] on icon "Next image" at bounding box center [713, 198] width 5 height 7
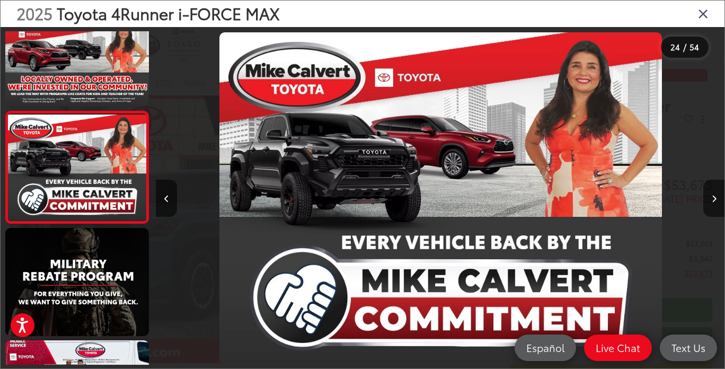
click at [716, 193] on button "Next image" at bounding box center [713, 198] width 21 height 37
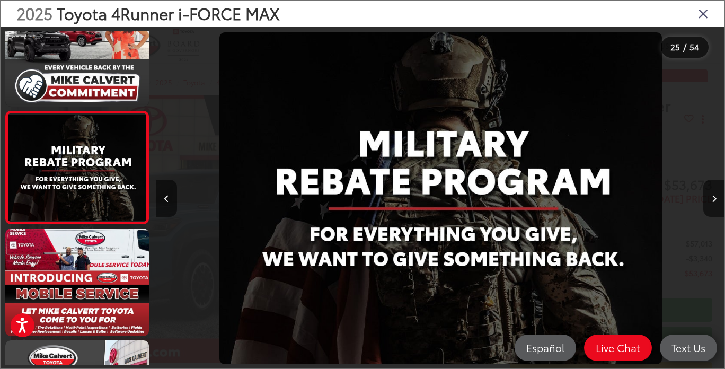
click at [716, 199] on button "Next image" at bounding box center [713, 198] width 21 height 37
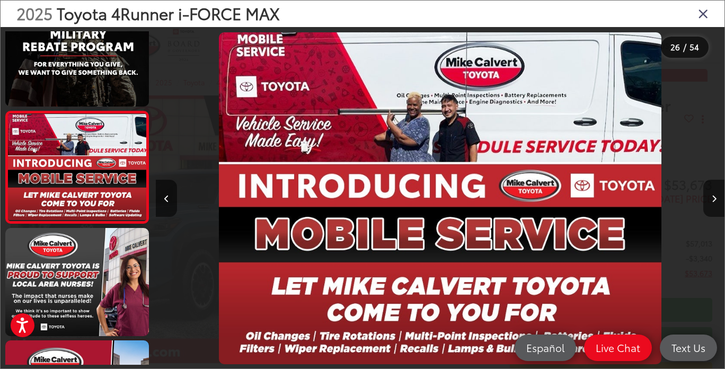
click at [706, 198] on button "Next image" at bounding box center [713, 198] width 21 height 37
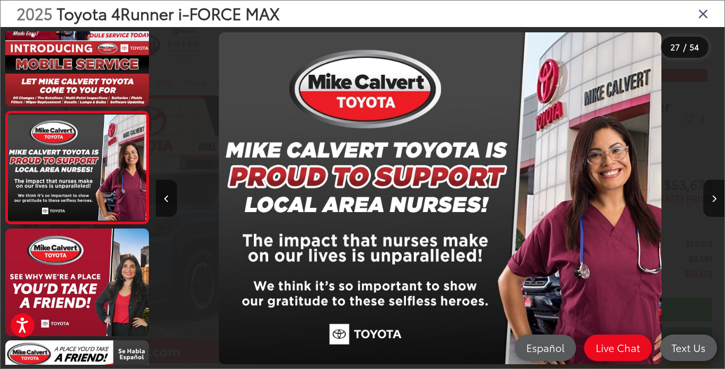
click at [706, 196] on button "Next image" at bounding box center [713, 198] width 21 height 37
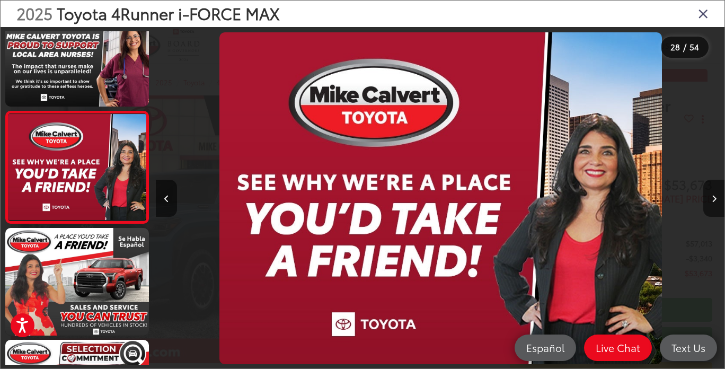
click at [714, 199] on icon "Next image" at bounding box center [713, 198] width 5 height 7
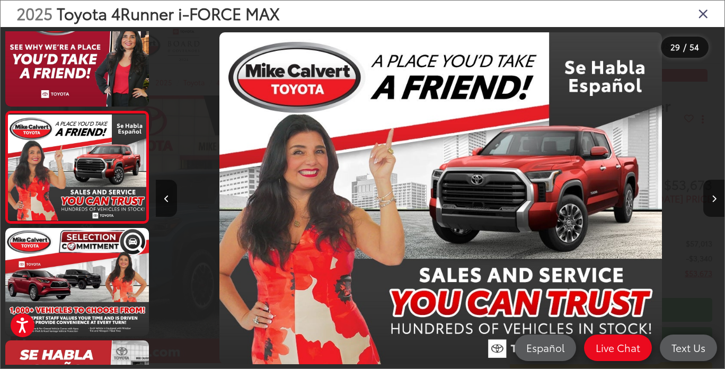
click at [716, 204] on button "Next image" at bounding box center [713, 198] width 21 height 37
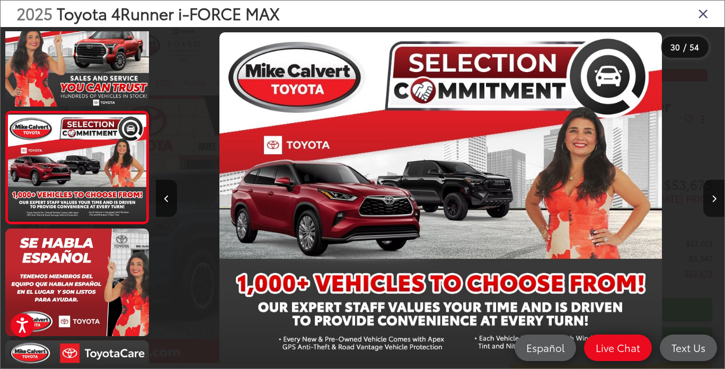
click at [716, 203] on button "Next image" at bounding box center [713, 198] width 21 height 37
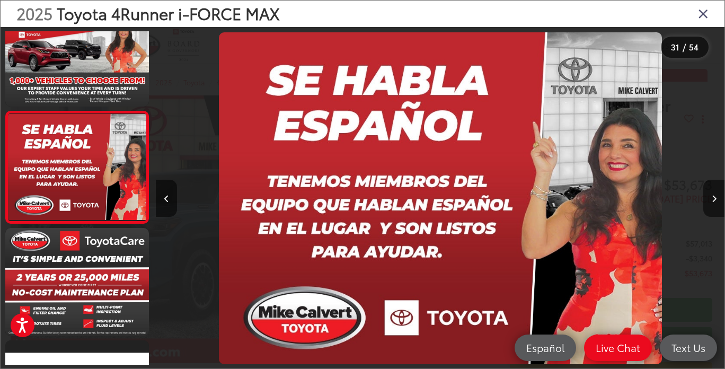
click at [714, 199] on icon "Next image" at bounding box center [713, 198] width 5 height 7
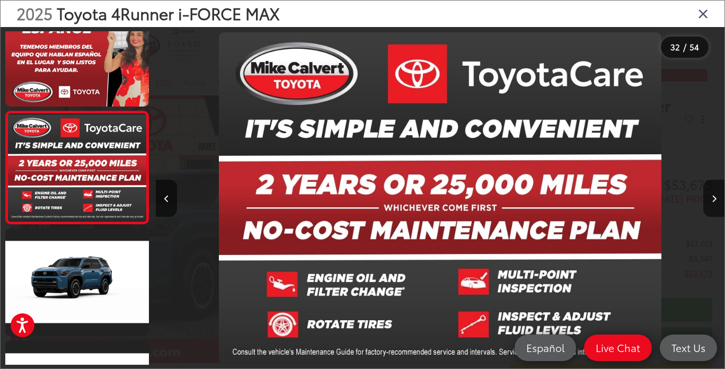
click at [712, 198] on icon "Next image" at bounding box center [713, 198] width 5 height 7
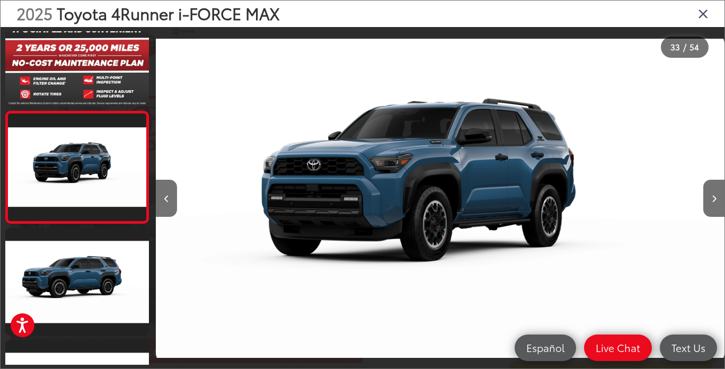
click at [711, 199] on icon "Next image" at bounding box center [713, 198] width 5 height 7
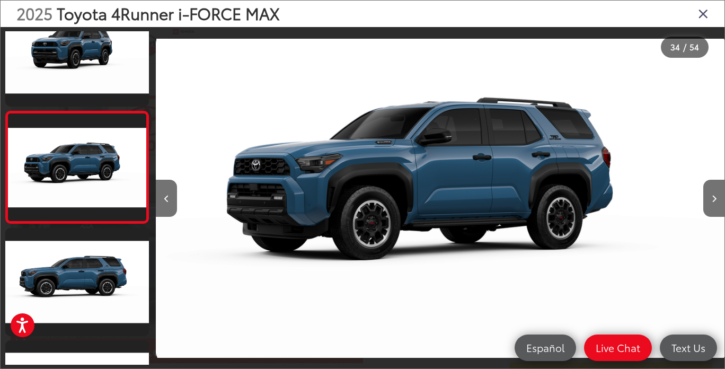
click at [711, 198] on icon "Next image" at bounding box center [713, 198] width 5 height 7
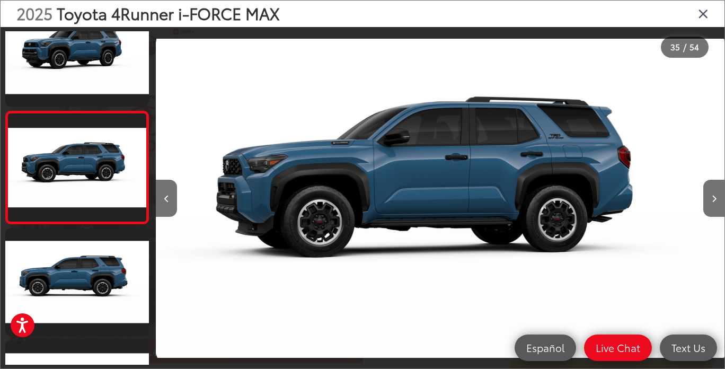
click at [713, 196] on icon "Next image" at bounding box center [713, 198] width 5 height 7
click at [714, 197] on icon "Next image" at bounding box center [713, 198] width 5 height 7
click at [715, 197] on icon "Next image" at bounding box center [713, 198] width 5 height 7
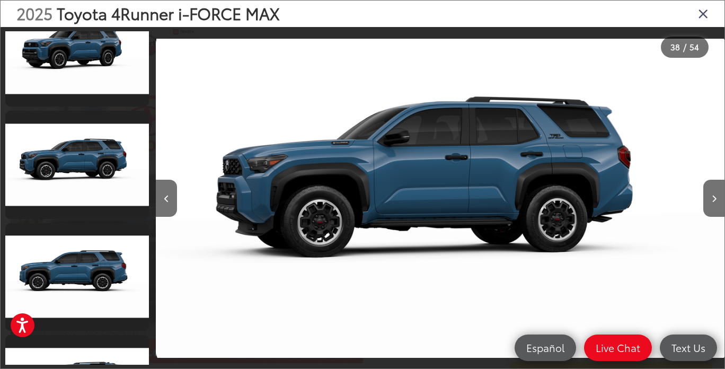
click at [715, 196] on icon "Next image" at bounding box center [713, 198] width 5 height 7
click at [713, 199] on icon "Next image" at bounding box center [713, 198] width 5 height 7
click at [707, 208] on button "Next image" at bounding box center [713, 198] width 21 height 37
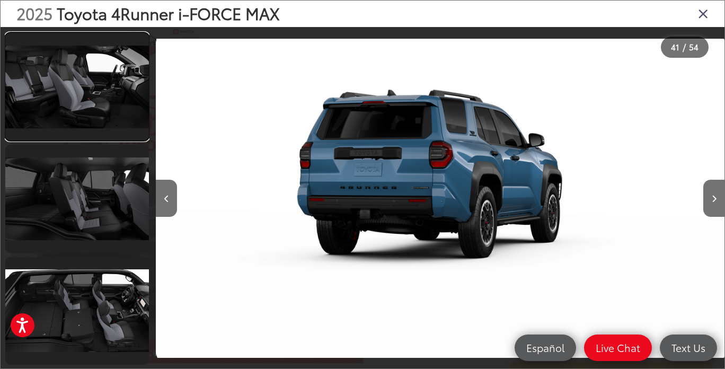
click at [88, 84] on link at bounding box center [77, 87] width 144 height 108
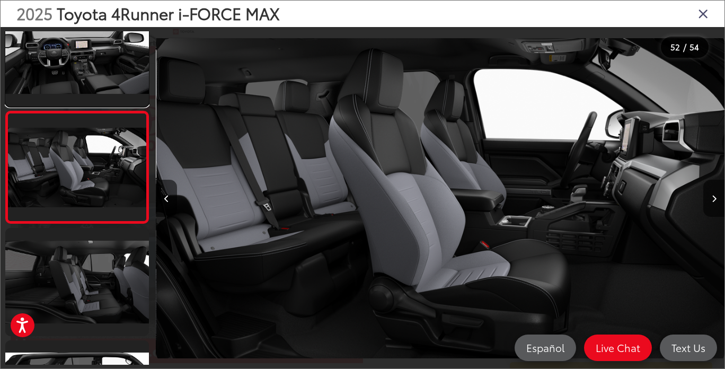
click at [100, 59] on link at bounding box center [77, 53] width 144 height 108
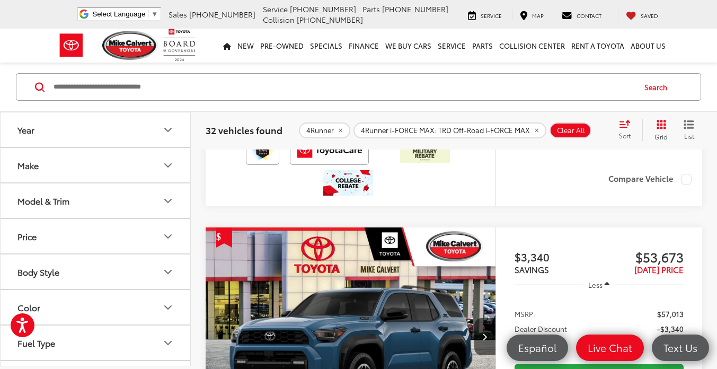
scroll to position [4513, 0]
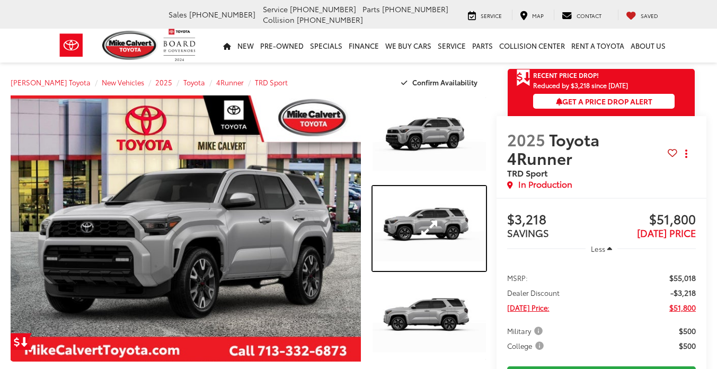
click at [414, 213] on link "Expand Photo 2" at bounding box center [428, 228] width 113 height 85
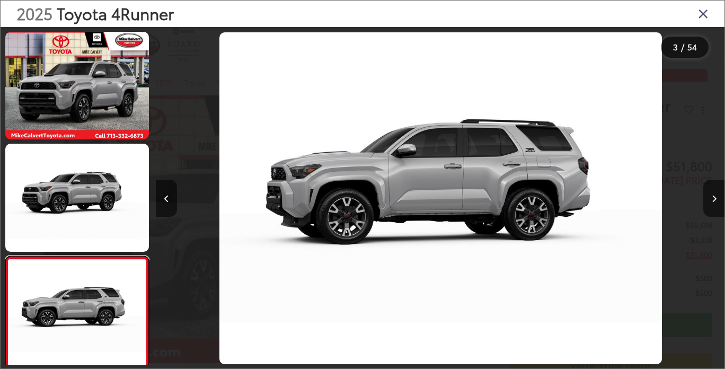
scroll to position [1245, 0]
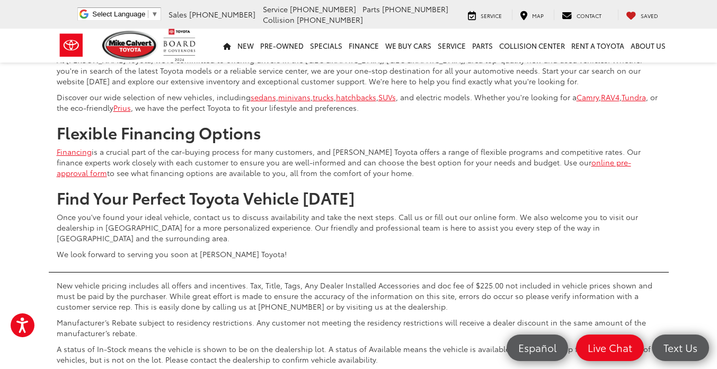
scroll to position [5181, 0]
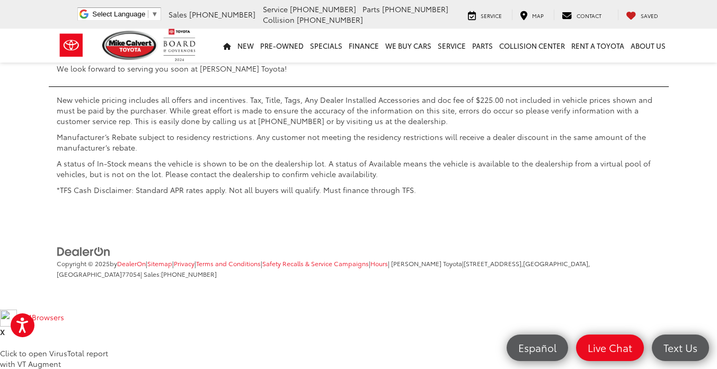
scroll to position [603, 0]
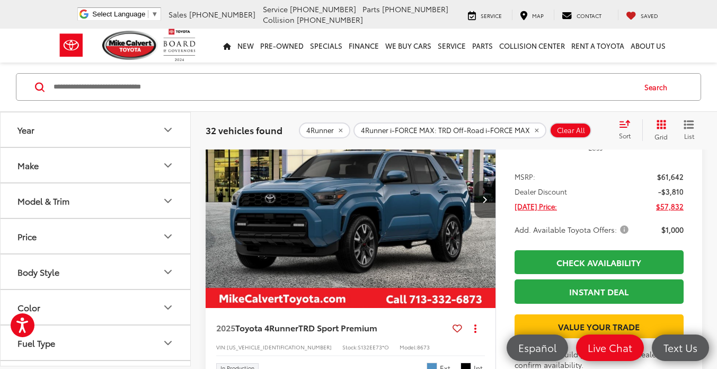
click at [364, 236] on img "2025 Toyota 4Runner TRD Sport Premium 0" at bounding box center [350, 199] width 291 height 218
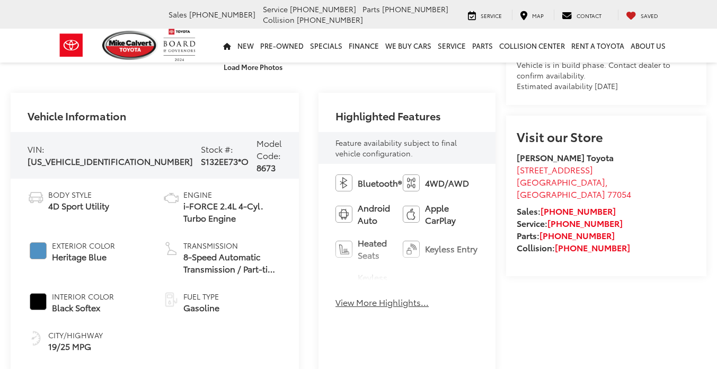
click at [335, 296] on button "View More Highlights..." at bounding box center [381, 302] width 93 height 12
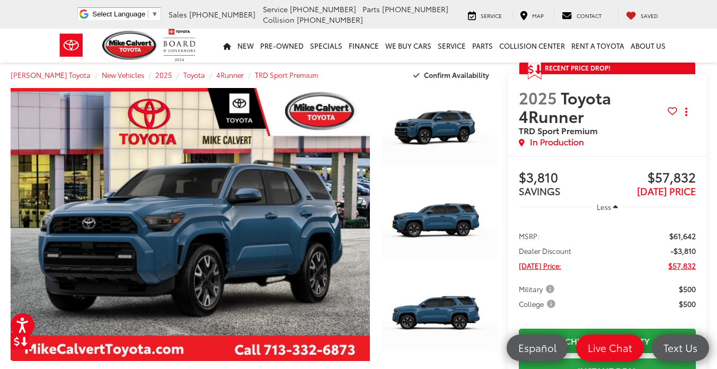
scroll to position [12, 0]
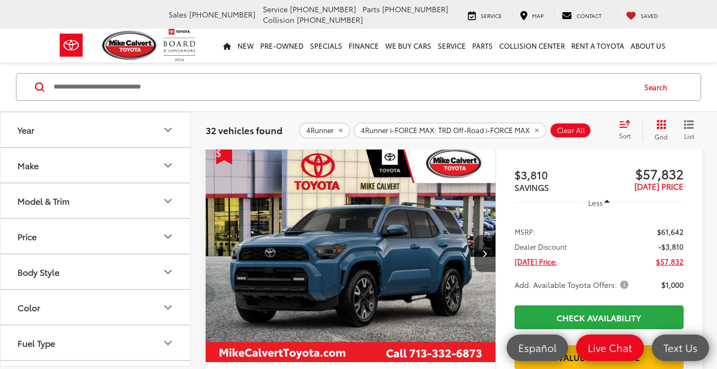
scroll to position [883, 0]
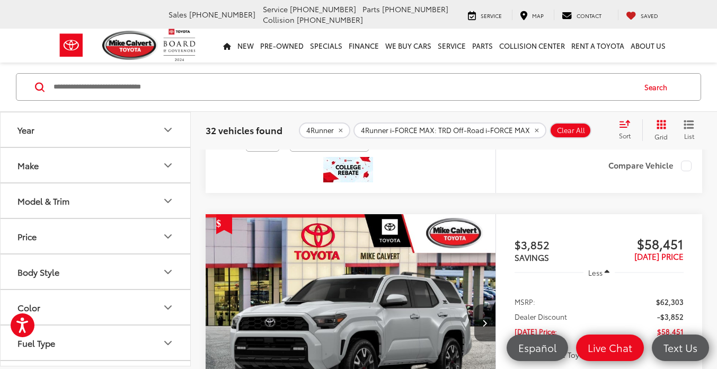
click at [505, 142] on div "32 vehicles found 4Runner 4Runner i-FORCE MAX: TRD Off-Road i-FORCE MAX Clear A…" at bounding box center [454, 130] width 526 height 38
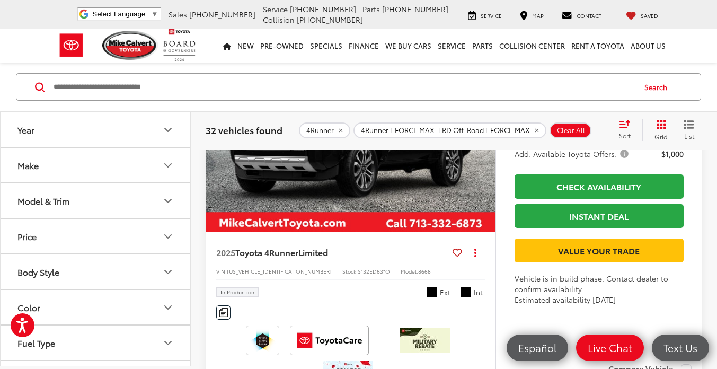
click at [409, 177] on img "2025 Toyota 4Runner Limited 0" at bounding box center [350, 123] width 291 height 218
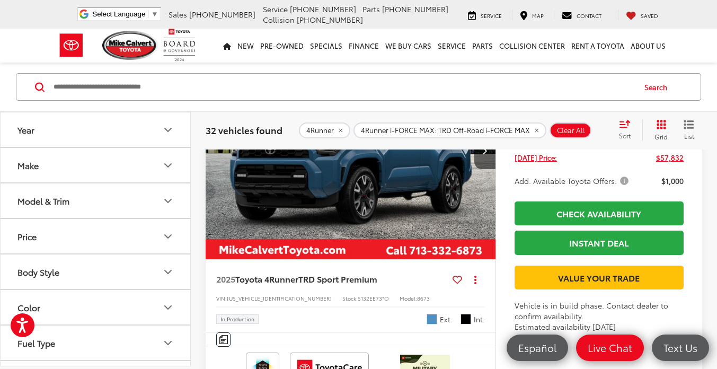
scroll to position [575, 0]
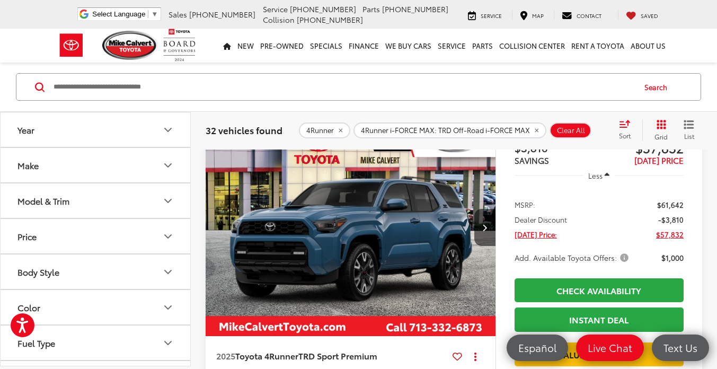
click at [424, 244] on img "2025 Toyota 4Runner TRD Sport Premium 0" at bounding box center [350, 227] width 291 height 218
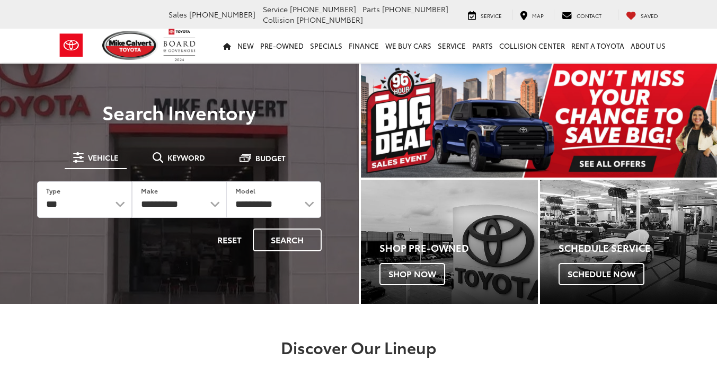
click at [227, 182] on select "**********" at bounding box center [274, 199] width 94 height 35
click at [307, 204] on select "**********" at bounding box center [274, 199] width 94 height 35
click at [306, 208] on select "**********" at bounding box center [274, 199] width 94 height 35
click at [252, 52] on link "New" at bounding box center [245, 46] width 23 height 34
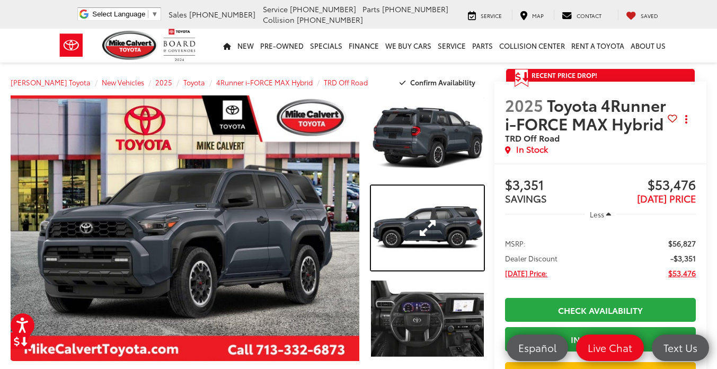
click at [413, 213] on link "Expand Photo 2" at bounding box center [427, 227] width 113 height 85
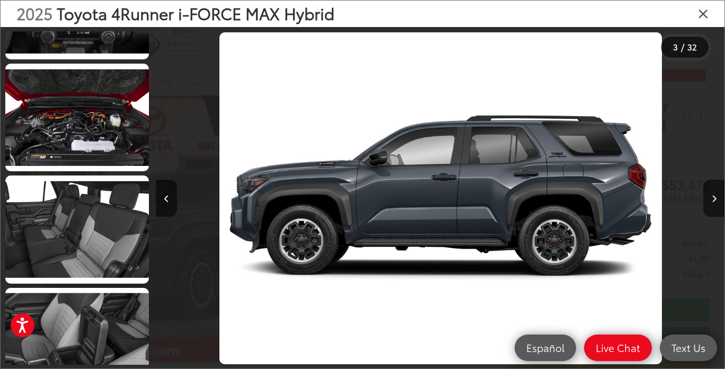
scroll to position [3251, 0]
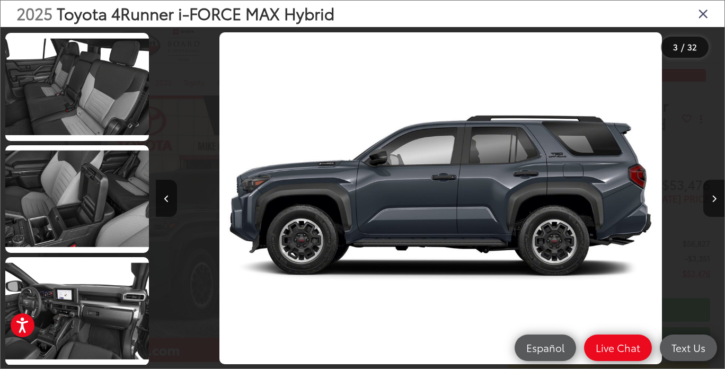
click at [167, 201] on icon "Previous image" at bounding box center [166, 198] width 5 height 7
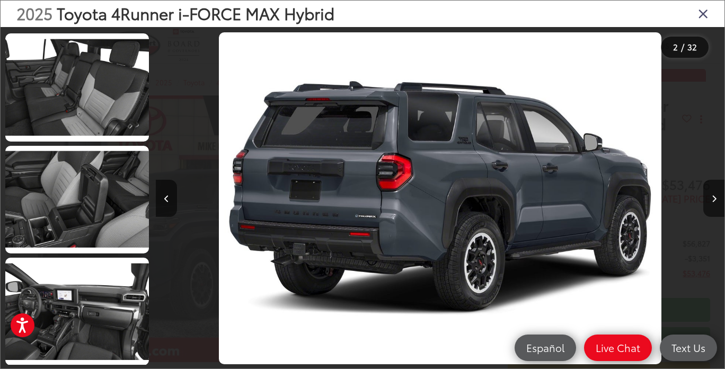
scroll to position [0, 0]
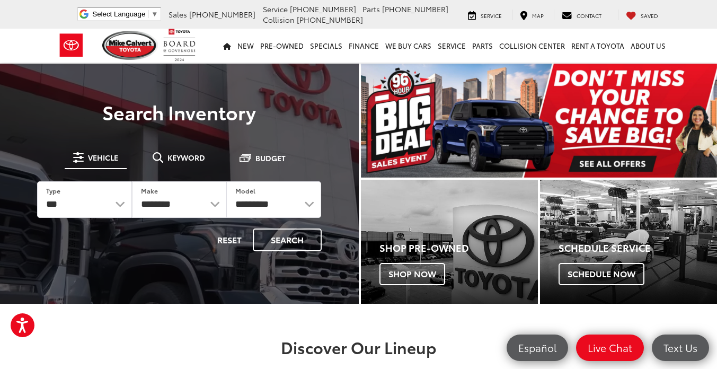
scroll to position [1, 0]
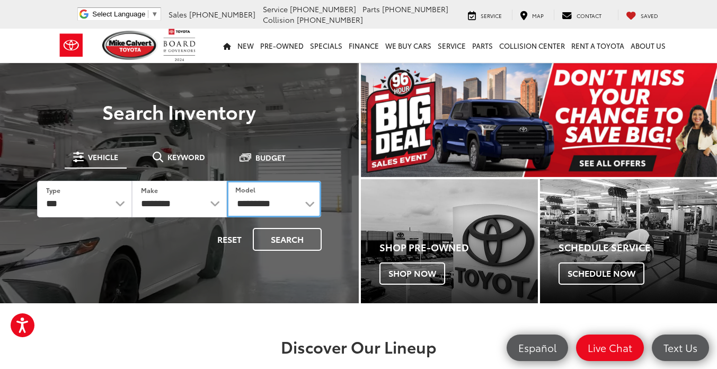
click at [306, 204] on select "**********" at bounding box center [274, 199] width 95 height 37
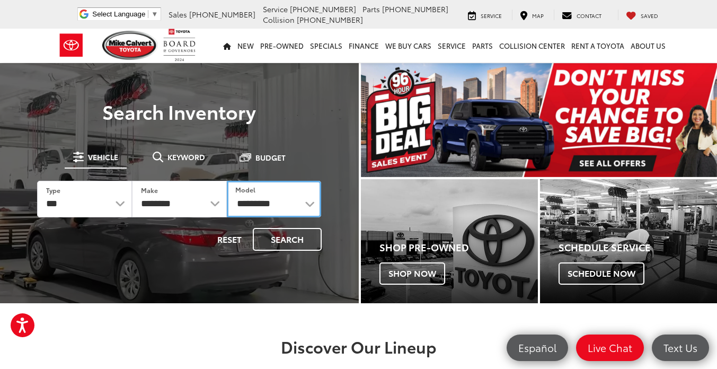
select select "*******"
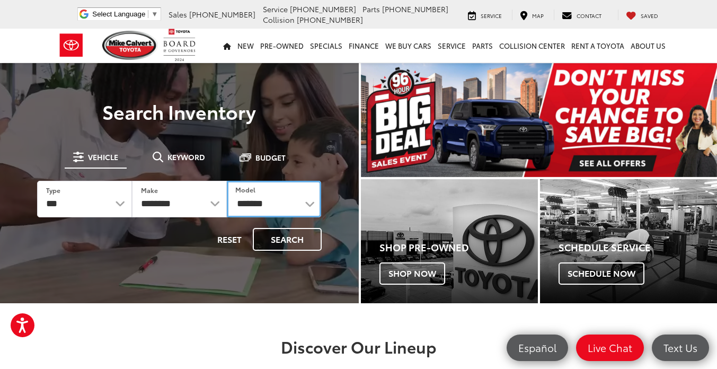
click at [227, 181] on select "**********" at bounding box center [274, 199] width 95 height 37
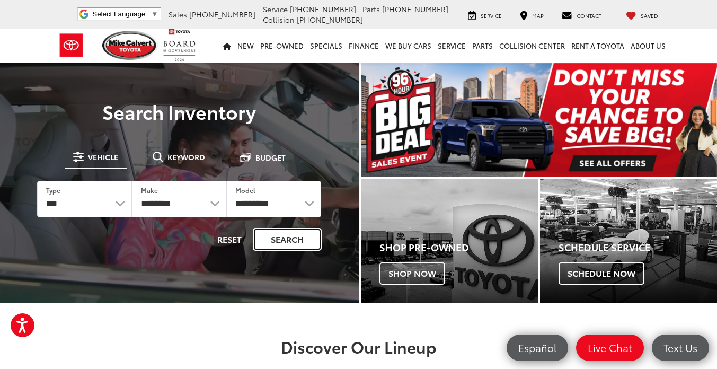
click at [296, 236] on button "Search" at bounding box center [287, 239] width 69 height 23
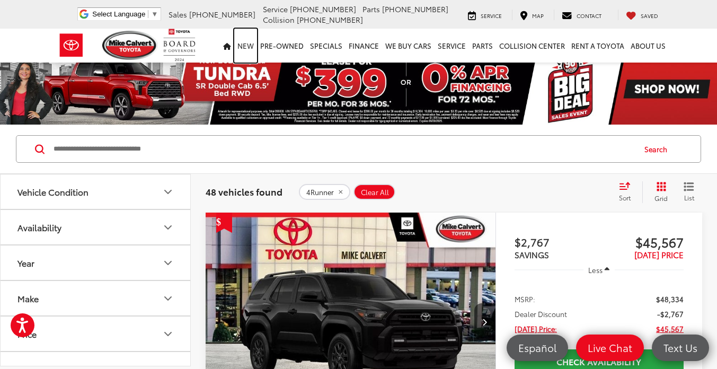
click at [252, 42] on link "New" at bounding box center [245, 46] width 23 height 34
click at [247, 47] on link "New" at bounding box center [245, 46] width 23 height 34
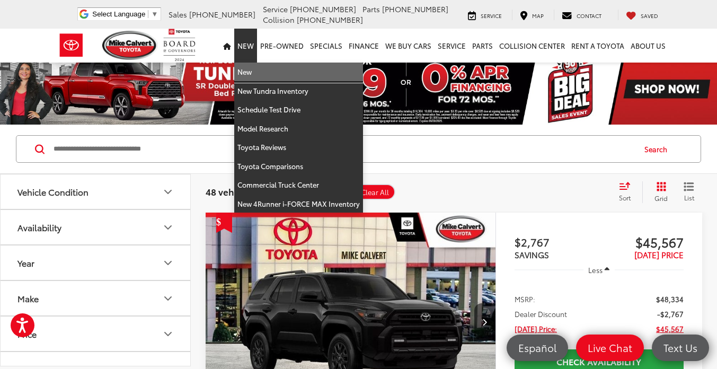
click at [264, 73] on link "New" at bounding box center [298, 72] width 129 height 19
click at [253, 71] on img at bounding box center [358, 89] width 717 height 72
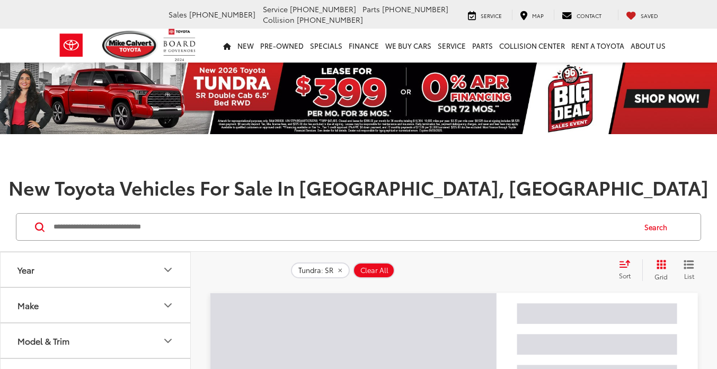
click at [168, 334] on icon "Model & Trim" at bounding box center [168, 340] width 13 height 13
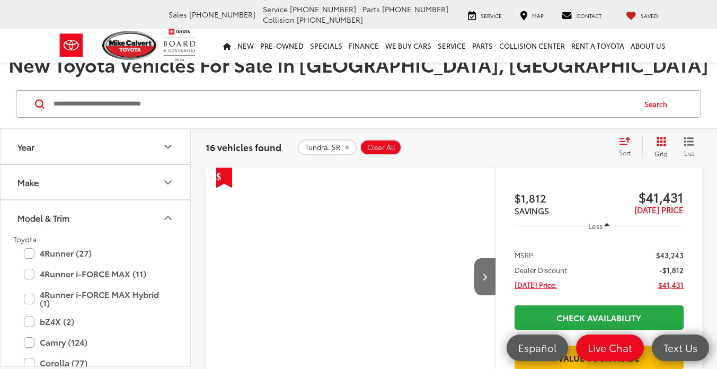
click at [29, 244] on label "4Runner (27)" at bounding box center [95, 253] width 143 height 19
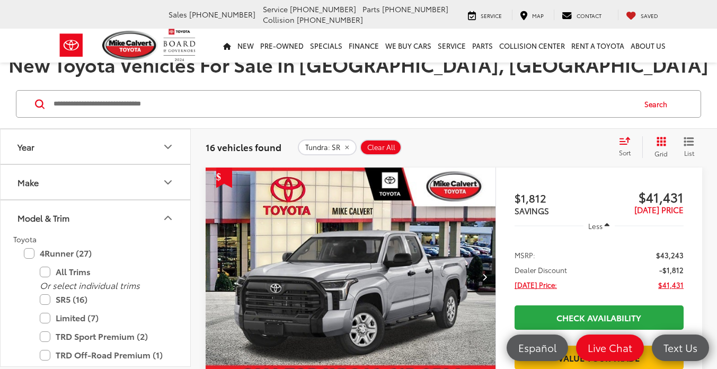
scroll to position [99, 0]
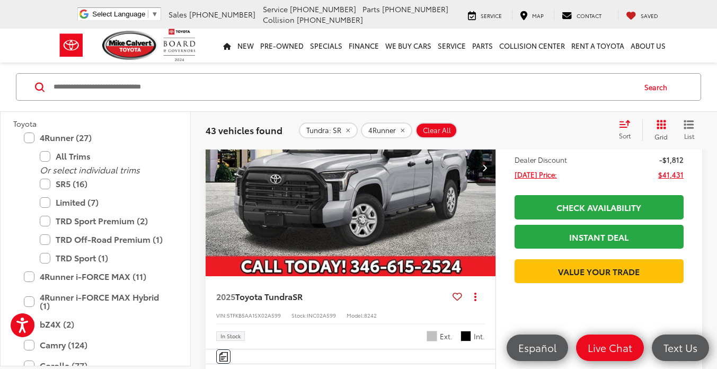
scroll to position [185, 0]
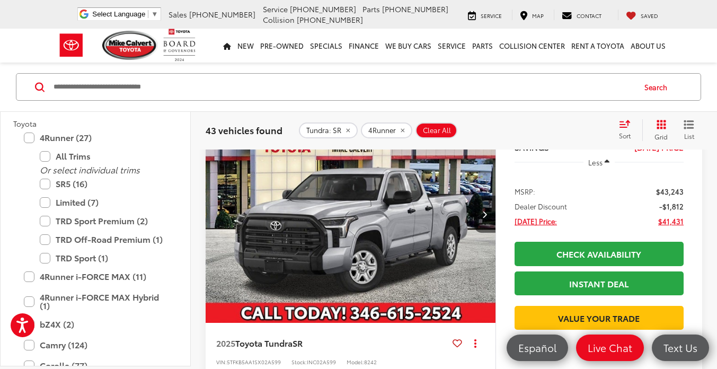
click at [48, 241] on label "TRD Off-Road Premium (1)" at bounding box center [103, 239] width 127 height 19
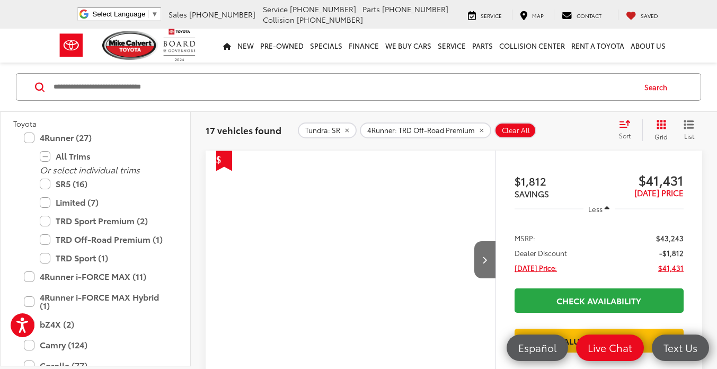
click at [336, 136] on button "Tundra: SR" at bounding box center [327, 130] width 59 height 16
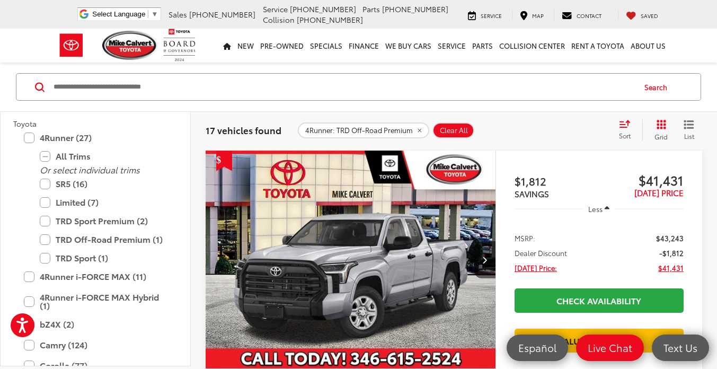
click at [344, 129] on span "4Runner: TRD Off-Road Premium" at bounding box center [359, 130] width 108 height 8
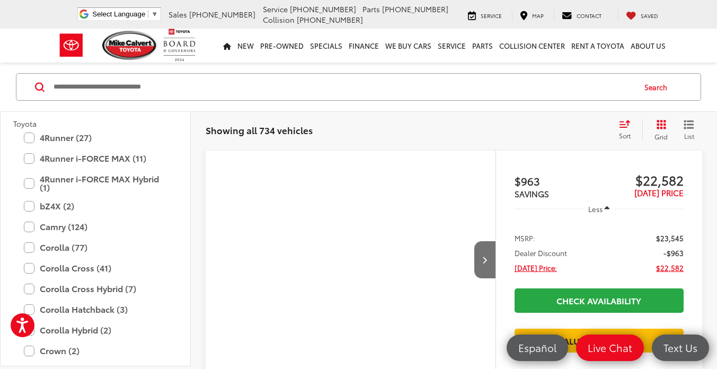
click at [35, 138] on label "4Runner (27)" at bounding box center [95, 137] width 143 height 19
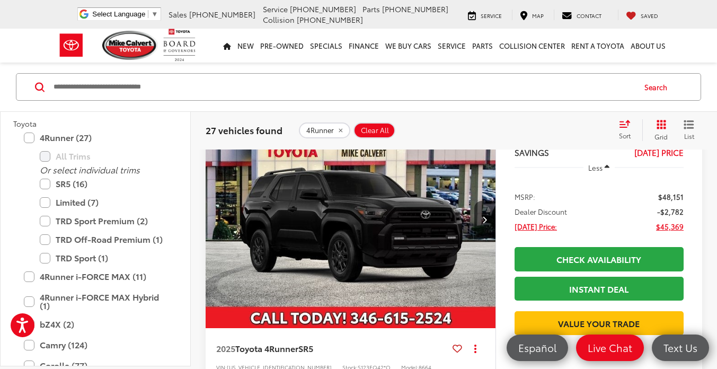
scroll to position [1724, 0]
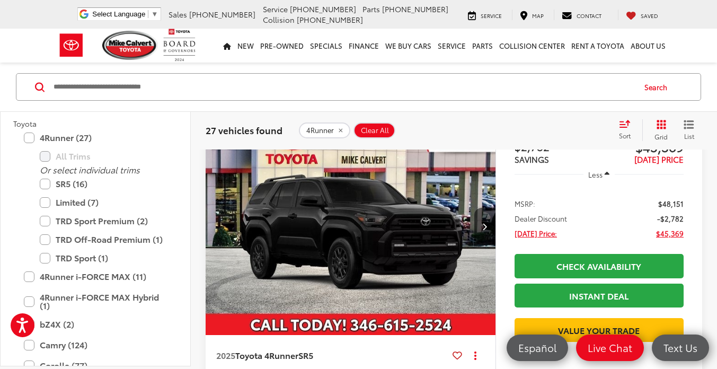
click at [381, 224] on img "2025 Toyota 4Runner SR5 0" at bounding box center [350, 226] width 291 height 218
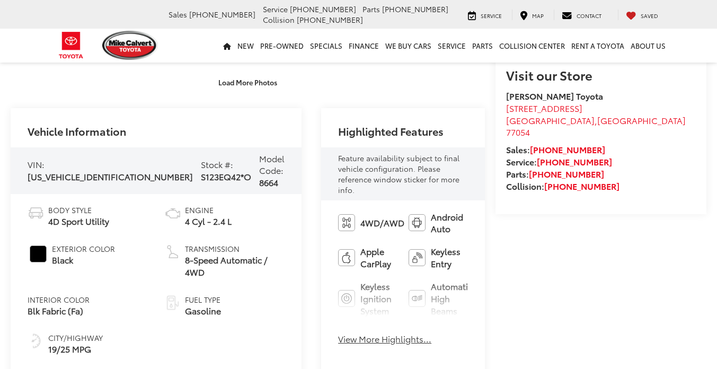
click at [338, 333] on button "View More Highlights..." at bounding box center [384, 339] width 93 height 12
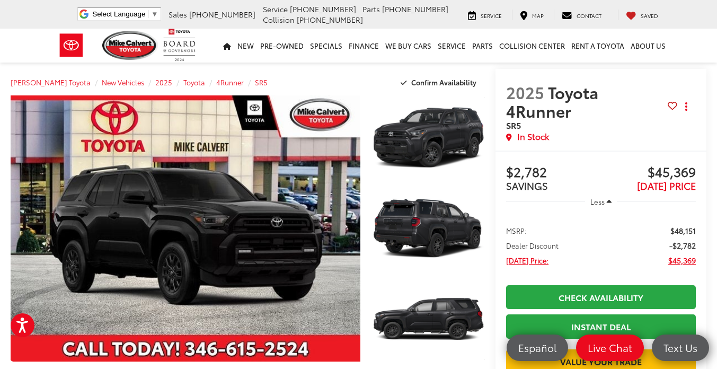
scroll to position [0, 0]
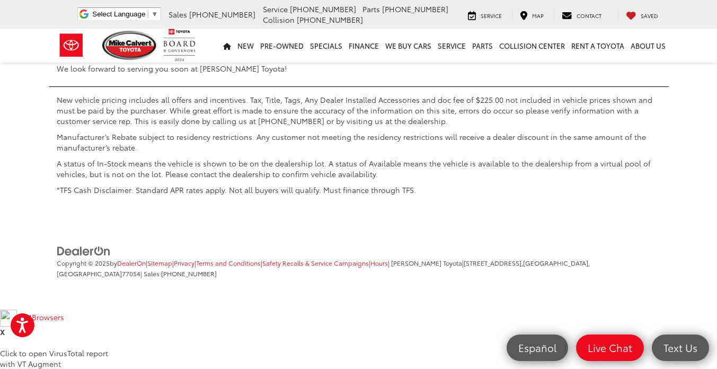
scroll to position [4804, 0]
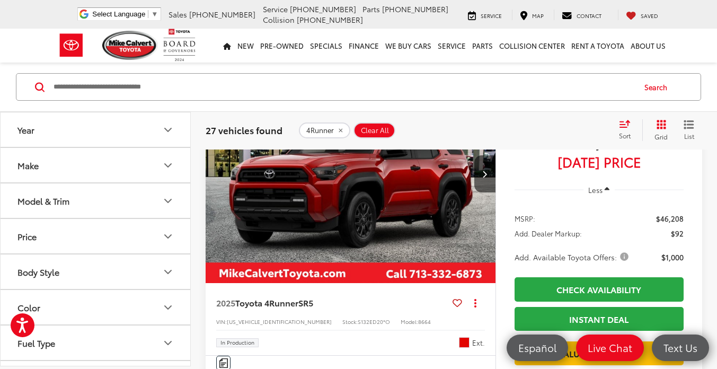
scroll to position [2310, 0]
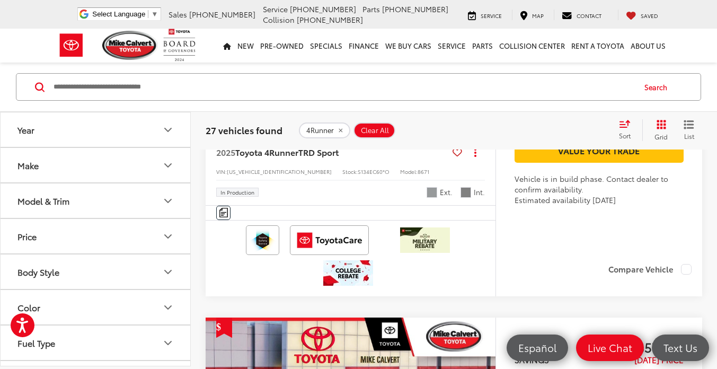
scroll to position [2947, 0]
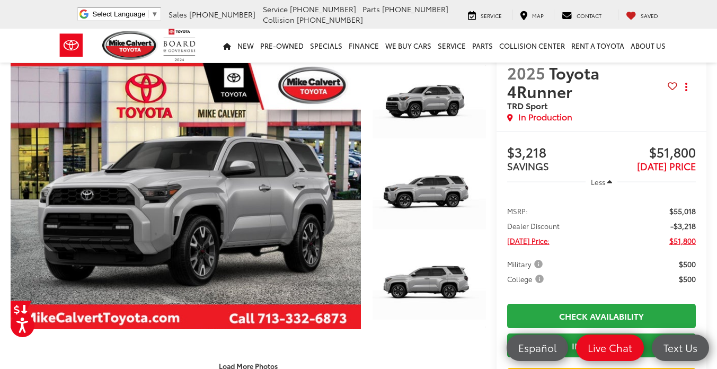
scroll to position [30, 0]
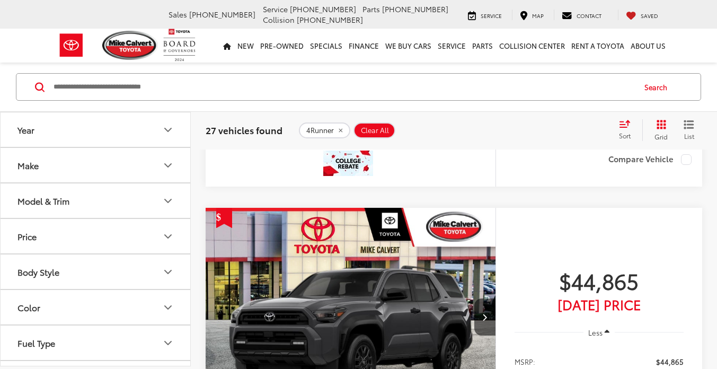
scroll to position [1011, 0]
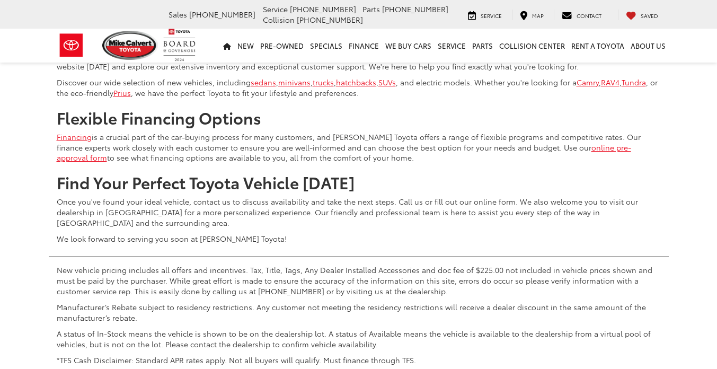
click at [716, 352] on div "Your Trusted Source For New Vehicles in Houston At Mike Calvert Toyota, we're c…" at bounding box center [358, 188] width 717 height 364
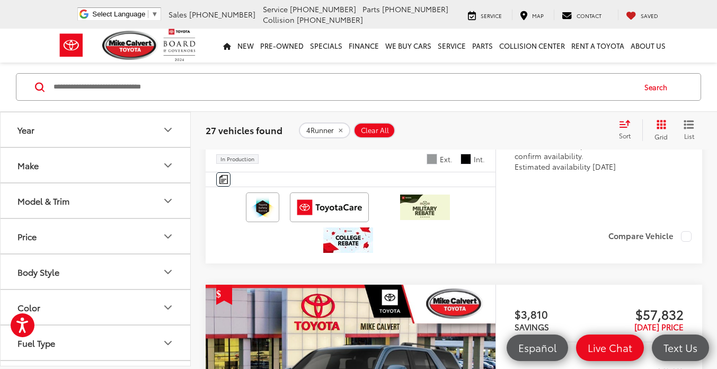
scroll to position [3329, 0]
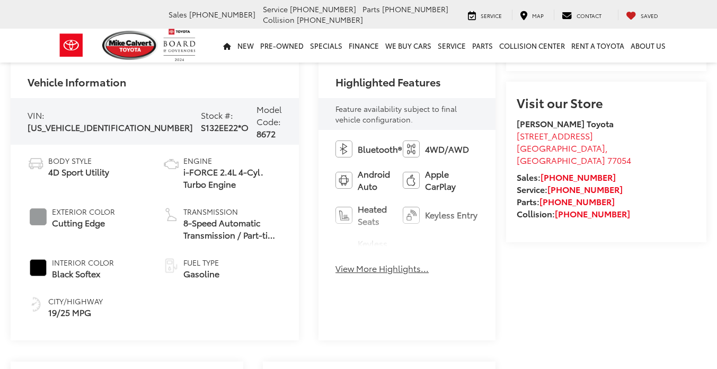
click at [335, 262] on button "View More Highlights..." at bounding box center [381, 268] width 93 height 12
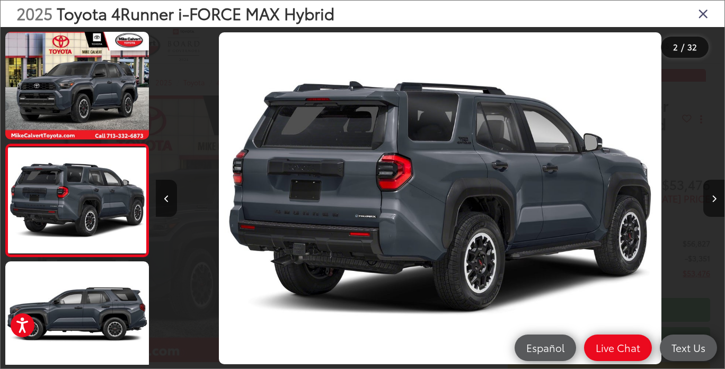
click at [703, 16] on icon "Close gallery" at bounding box center [703, 13] width 11 height 14
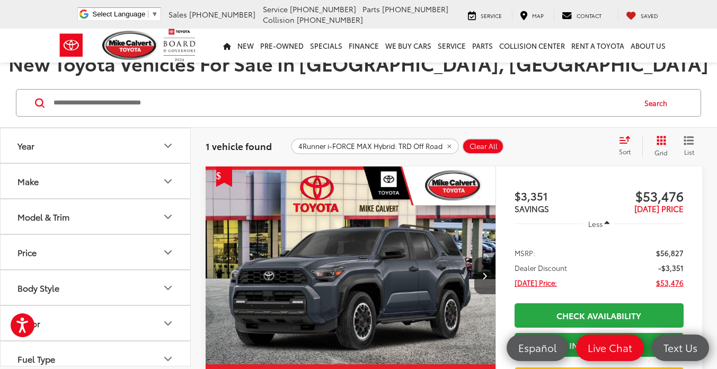
click at [175, 219] on button "Model & Trim" at bounding box center [96, 216] width 191 height 34
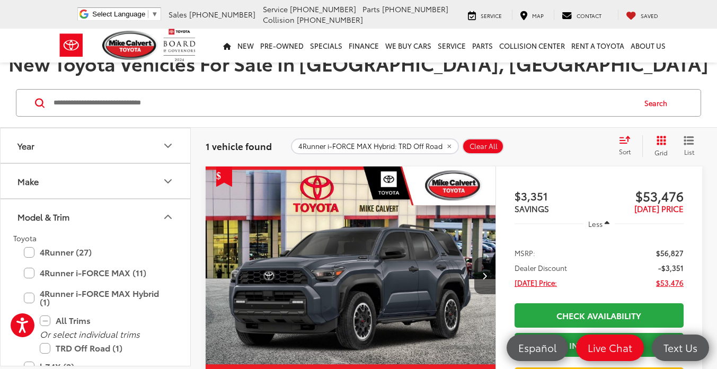
scroll to position [2, 0]
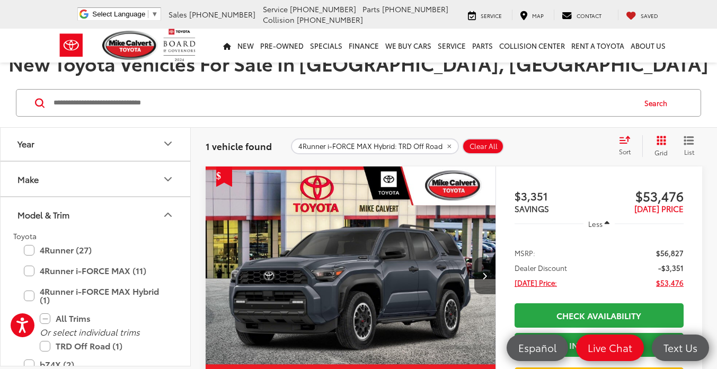
click at [33, 249] on label "4Runner (27)" at bounding box center [95, 249] width 143 height 19
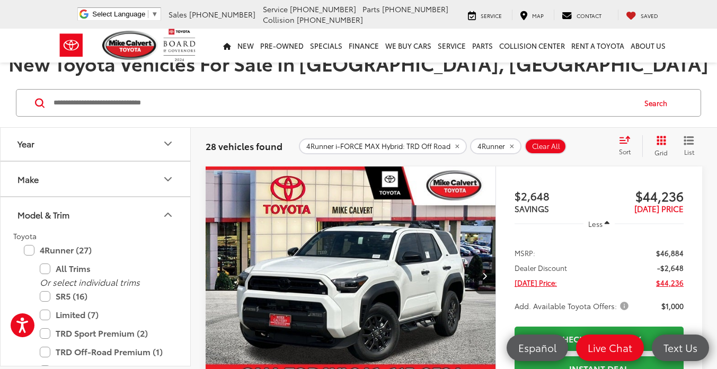
click at [50, 318] on label "Limited (7)" at bounding box center [103, 314] width 127 height 19
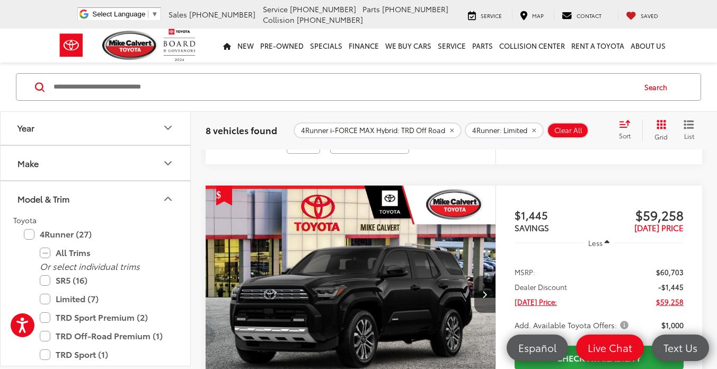
scroll to position [1260, 0]
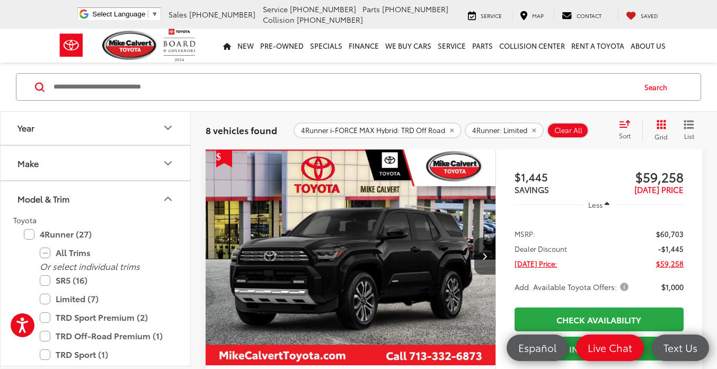
click at [397, 244] on img "2025 Toyota 4Runner Limited 0" at bounding box center [350, 256] width 291 height 218
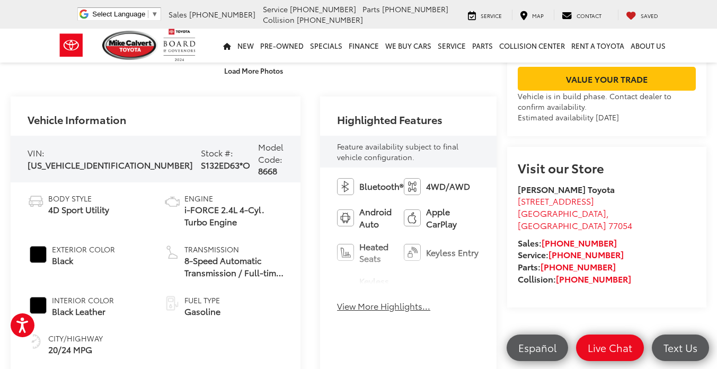
scroll to position [336, 0]
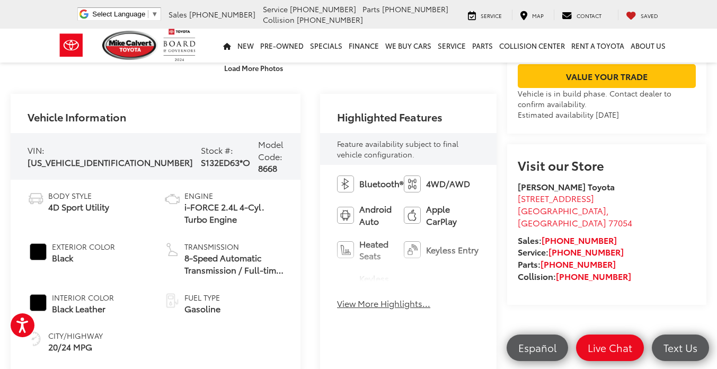
click at [343, 297] on button "View More Highlights..." at bounding box center [383, 303] width 93 height 12
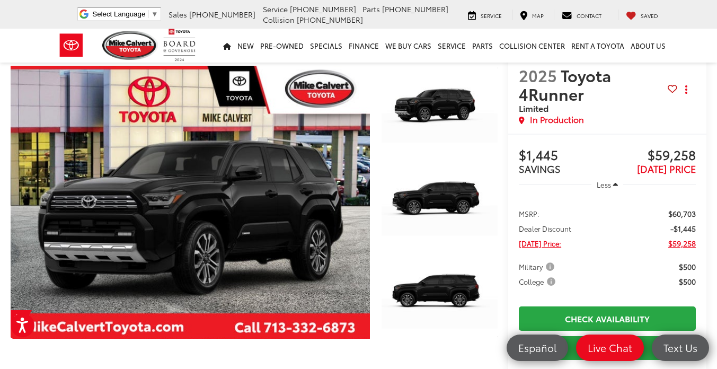
scroll to position [0, 0]
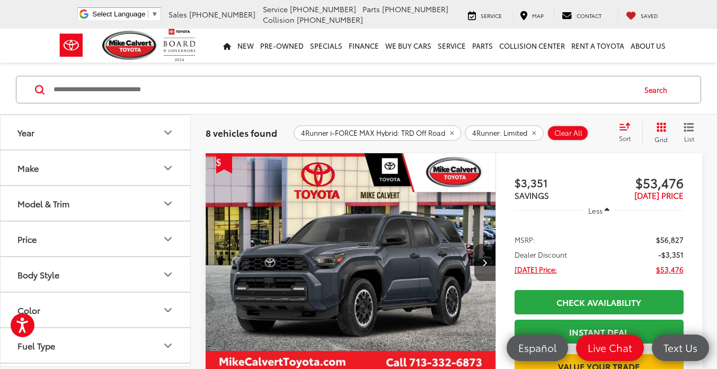
click at [150, 201] on button "Model & Trim" at bounding box center [96, 203] width 191 height 34
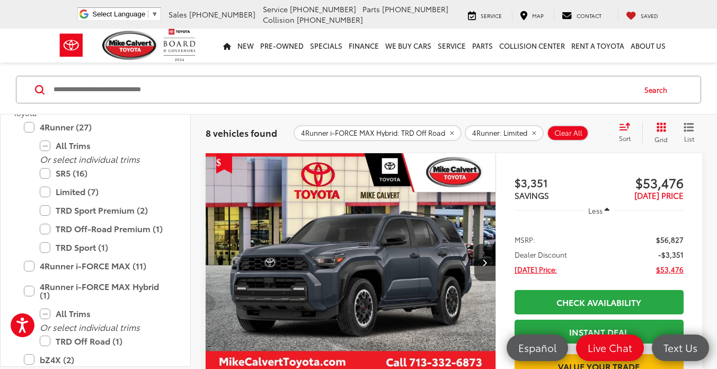
scroll to position [113, 0]
click at [35, 296] on label "4Runner i-FORCE MAX Hybrid (1)" at bounding box center [95, 289] width 143 height 27
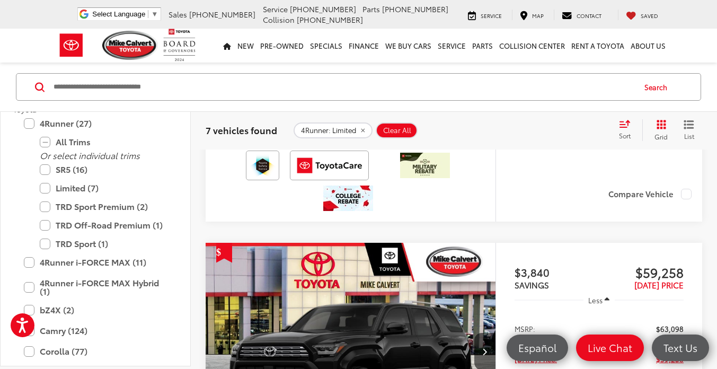
scroll to position [1197, 0]
